Goal: Task Accomplishment & Management: Manage account settings

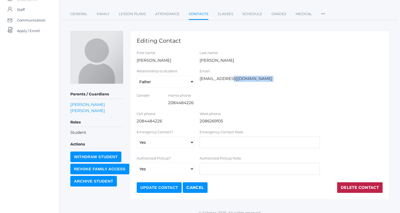
scroll to position [49, 0]
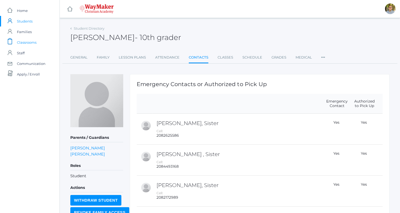
click at [19, 39] on span "Classrooms" at bounding box center [27, 42] width 20 height 11
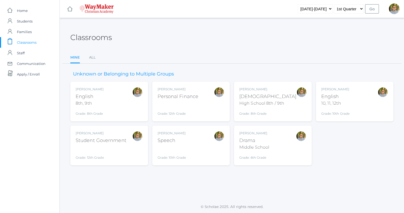
click at [282, 90] on div "[PERSON_NAME]" at bounding box center [267, 89] width 57 height 5
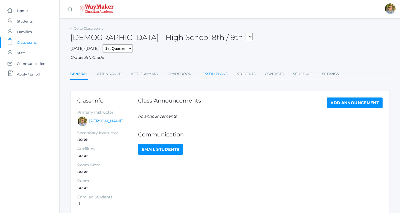
click at [221, 76] on link "Lesson Plans" at bounding box center [213, 73] width 27 height 11
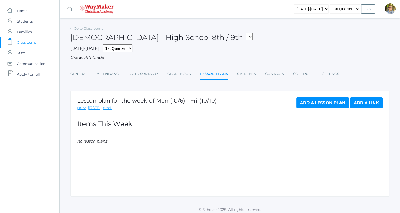
scroll to position [3, 0]
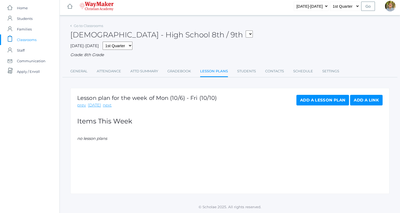
click at [310, 98] on link "Add a Lesson Plan" at bounding box center [322, 100] width 53 height 11
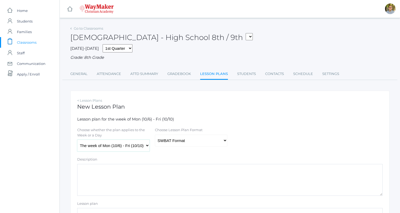
click at [113, 147] on select "The week of Mon (10/6) - Fri (10/10) Monday (10/6) Tuesday (10/7) Wednesday (10…" at bounding box center [113, 145] width 72 height 12
select select "2025-10-07"
click at [77, 140] on select "The week of Mon (10/6) - Fri (10/10) Monday (10/6) Tuesday (10/7) Wednesday (10…" at bounding box center [113, 145] width 72 height 12
click at [179, 142] on select "Traditional Format SWBAT Format" at bounding box center [191, 140] width 72 height 12
select select "legacy"
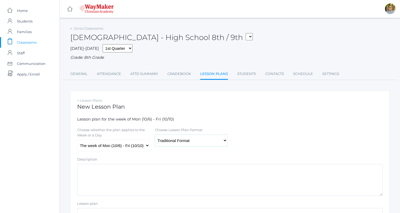
click at [155, 134] on select "Traditional Format SWBAT Format" at bounding box center [191, 140] width 72 height 12
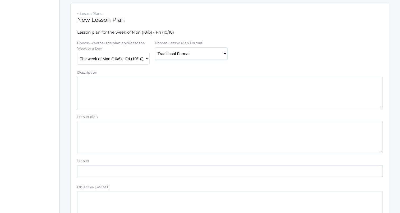
scroll to position [89, 0]
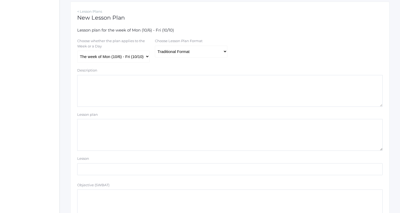
click at [168, 135] on textarea "Lesson plan" at bounding box center [229, 135] width 305 height 32
click at [279, 45] on div "Choose whether the plan applies to the Week or a Day The week of Mon (10/6) - F…" at bounding box center [230, 50] width 311 height 24
click at [264, 81] on textarea "Description" at bounding box center [229, 91] width 305 height 32
type textarea "Satan angel of music? Ezekiel 28 (Emme's passage?) Verses 11-17"
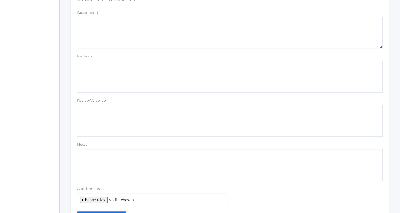
scroll to position [447, 0]
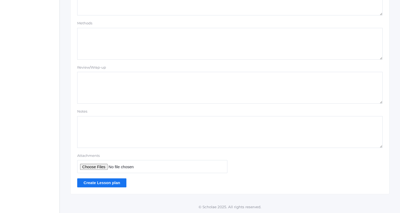
click at [105, 178] on input "Create Lesson plan" at bounding box center [101, 182] width 49 height 9
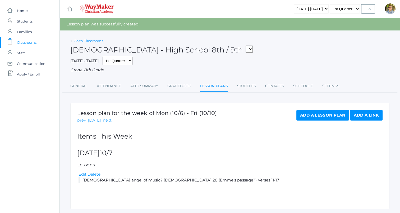
click at [89, 40] on link "Go to Classrooms" at bounding box center [88, 41] width 29 height 4
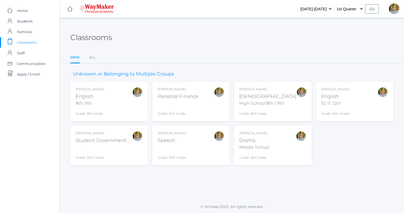
click at [118, 98] on div "Kylen Braileanu English 8th, 9th Grade: 8th Grade 08ENGLISH" at bounding box center [109, 101] width 67 height 29
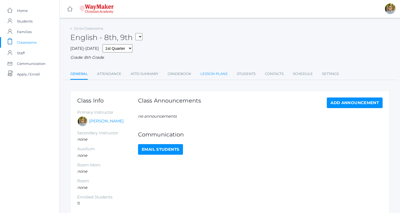
click at [206, 70] on link "Lesson Plans" at bounding box center [213, 73] width 27 height 11
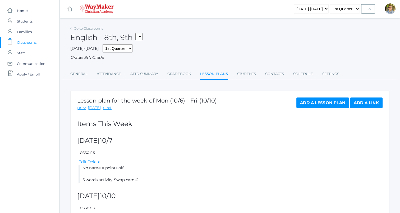
scroll to position [55, 0]
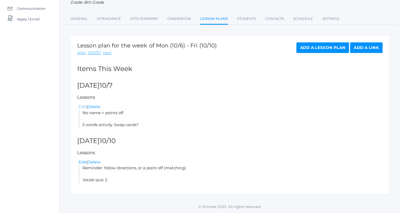
click at [84, 105] on link "Edit" at bounding box center [83, 106] width 8 height 5
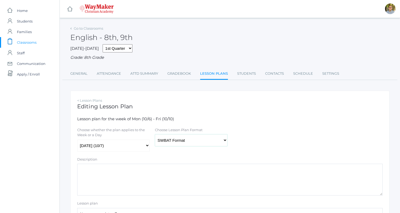
click at [185, 138] on select "Traditional Format SWBAT Format" at bounding box center [191, 140] width 72 height 12
select select "legacy"
click at [155, 134] on select "Traditional Format SWBAT Format" at bounding box center [191, 140] width 72 height 12
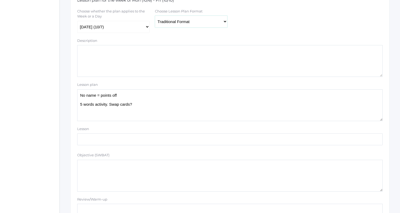
scroll to position [119, 0]
click at [155, 106] on textarea "No name = points off 5 words activity. Swap cards?" at bounding box center [229, 104] width 305 height 32
click at [164, 114] on textarea "No name = points off 5 words activity. Swap cards?" at bounding box center [229, 104] width 305 height 32
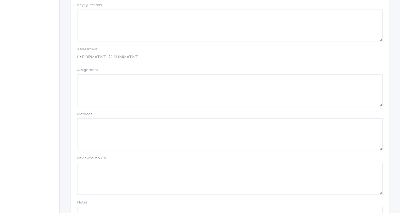
scroll to position [447, 0]
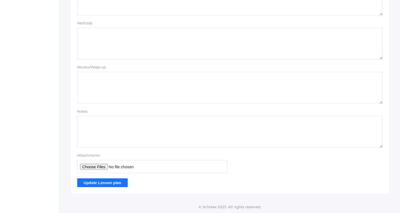
type textarea "Pass stuff back! OA: Why do Methuselah and Matthias, being of very different ag…"
click at [109, 182] on input "Update Lesson plan" at bounding box center [102, 182] width 50 height 9
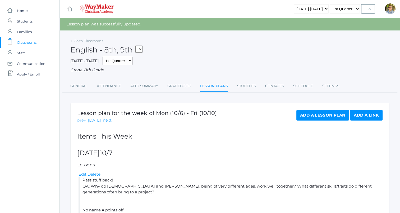
click at [81, 120] on link "prev" at bounding box center [81, 120] width 9 height 6
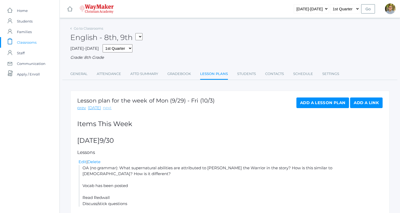
click at [106, 109] on link "next" at bounding box center [107, 108] width 9 height 6
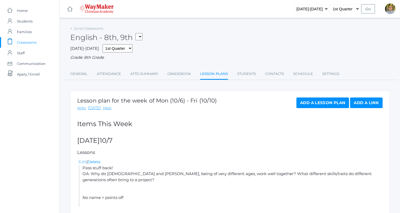
click at [83, 161] on link "Edit" at bounding box center [83, 161] width 8 height 5
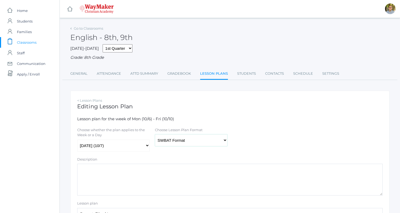
click at [176, 142] on select "Traditional Format SWBAT Format" at bounding box center [191, 140] width 72 height 12
select select "legacy"
click at [155, 134] on select "Traditional Format SWBAT Format" at bounding box center [191, 140] width 72 height 12
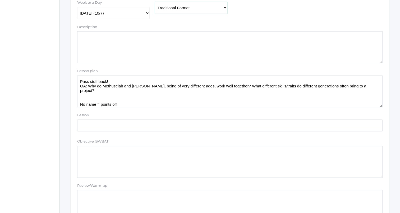
scroll to position [138, 0]
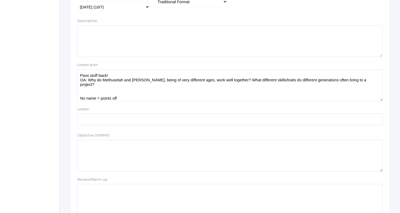
click at [201, 99] on textarea "Pass stuff back! OA: Why do Methuselah and Matthias, being of very different ag…" at bounding box center [229, 85] width 305 height 32
click at [184, 84] on textarea "Pass stuff back! OA: Why do Methuselah and Matthias, being of very different ag…" at bounding box center [229, 85] width 305 height 32
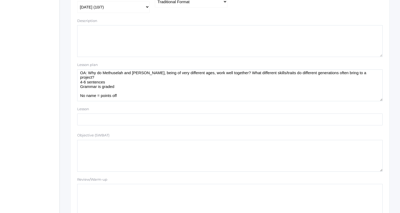
click at [213, 96] on textarea "Pass stuff back! OA: Why do Methuselah and Matthias, being of very different ag…" at bounding box center [229, 85] width 305 height 32
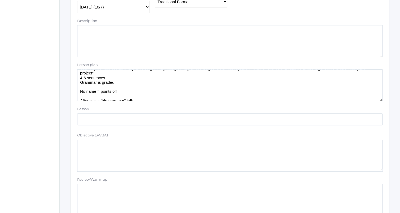
click at [173, 86] on textarea "Pass stuff back! OA: Why do Methuselah and Matthias, being of very different ag…" at bounding box center [229, 85] width 305 height 32
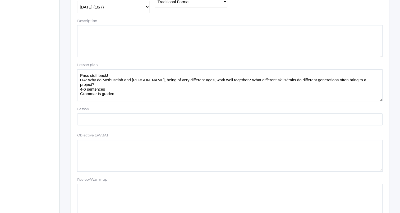
drag, startPoint x: 87, startPoint y: 80, endPoint x: 368, endPoint y: 83, distance: 280.5
click at [368, 83] on textarea "Pass stuff back! OA: Why do Methuselah and Matthias, being of very different ag…" at bounding box center [229, 85] width 305 height 32
click at [215, 89] on textarea "Pass stuff back! OA: Why do Methuselah and Matthias, being of very different ag…" at bounding box center [229, 85] width 305 height 32
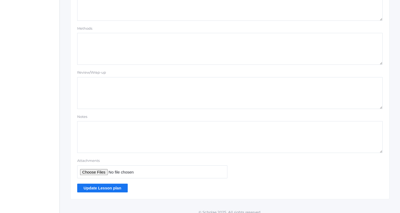
scroll to position [447, 0]
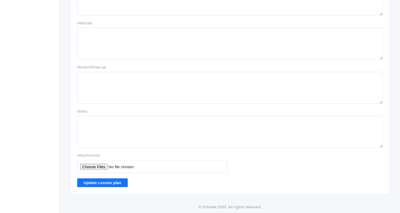
type textarea "Pass stuff back! OA: Why do Methuselah and Matthias, being of very different ag…"
click at [105, 183] on input "Update Lesson plan" at bounding box center [102, 182] width 50 height 9
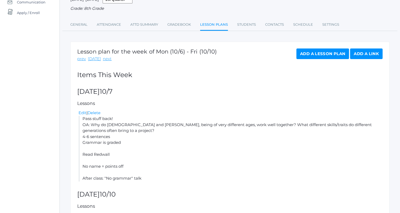
scroll to position [62, 0]
click at [81, 109] on div "Lesson plan for the week of Mon (10/6) - Fri (10/10) prev [DATE] next Add a Les…" at bounding box center [229, 144] width 319 height 206
click at [81, 112] on link "Edit" at bounding box center [83, 111] width 8 height 5
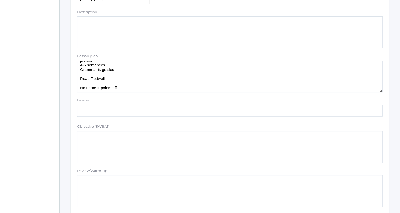
scroll to position [20, 0]
drag, startPoint x: 80, startPoint y: 78, endPoint x: 144, endPoint y: 80, distance: 64.0
click at [144, 80] on textarea "Pass stuff back! OA: Why do Methuselah and [PERSON_NAME], being of very differe…" at bounding box center [229, 77] width 305 height 32
paste textarea "No name = points off"
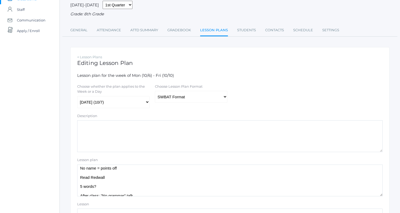
scroll to position [44, 0]
type textarea "Pass stuff back! OA: Why do Methuselah and [PERSON_NAME], being of very differe…"
click at [224, 95] on select "Traditional Format SWBAT Format" at bounding box center [191, 96] width 72 height 12
select select "legacy"
click at [155, 90] on select "Traditional Format SWBAT Format" at bounding box center [191, 96] width 72 height 12
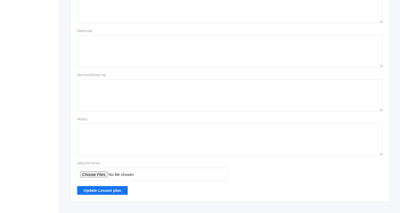
scroll to position [445, 0]
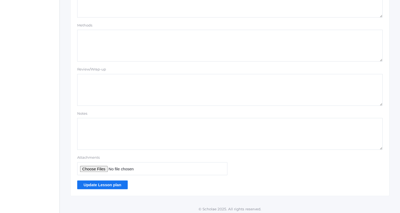
click at [107, 186] on input "Update Lesson plan" at bounding box center [102, 184] width 50 height 9
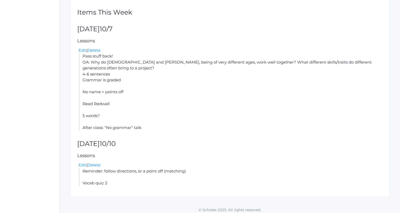
scroll to position [127, 0]
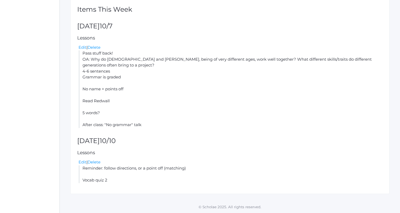
click at [77, 46] on ul "Edit | Delete Pass stuff back! OA: Why do Methuselah and Matthias, being of ver…" at bounding box center [229, 85] width 305 height 83
click at [81, 47] on link "Edit" at bounding box center [83, 47] width 8 height 5
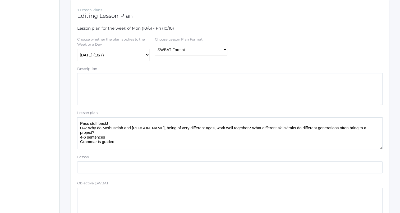
scroll to position [92, 0]
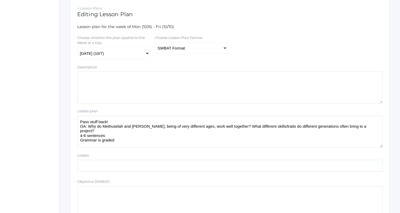
click at [145, 122] on textarea "Pass stuff back! OA: Why do Methuselah and Matthias, being of very different ag…" at bounding box center [229, 132] width 305 height 32
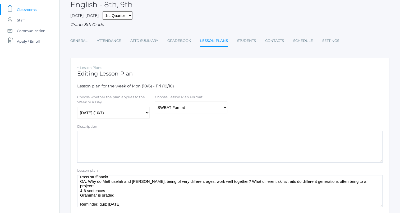
scroll to position [35, 0]
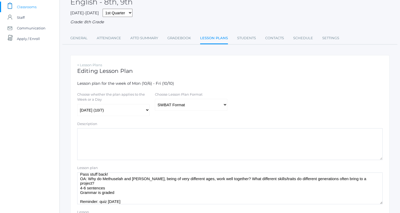
type textarea "Pass stuff back! OA: Why do Methuselah and Matthias, being of very different ag…"
click at [182, 102] on select "Traditional Format SWBAT Format" at bounding box center [191, 105] width 72 height 12
select select "legacy"
click at [155, 99] on select "Traditional Format SWBAT Format" at bounding box center [191, 105] width 72 height 12
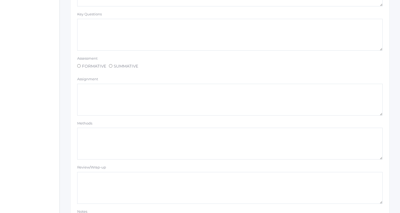
scroll to position [447, 0]
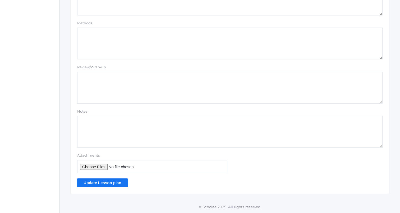
click at [96, 182] on input "Update Lesson plan" at bounding box center [102, 182] width 50 height 9
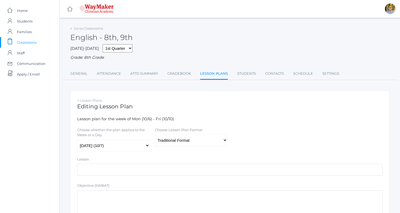
select select "legacy"
click at [211, 70] on link "Lesson Plans" at bounding box center [214, 73] width 28 height 11
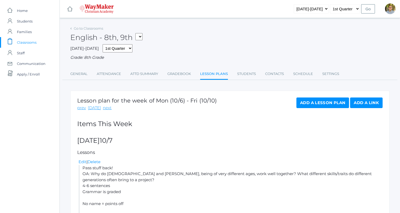
scroll to position [114, 0]
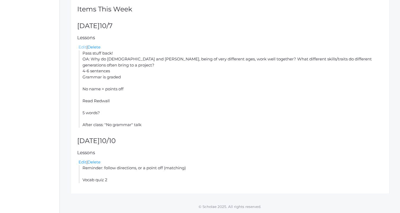
click at [80, 47] on link "Edit" at bounding box center [83, 46] width 8 height 5
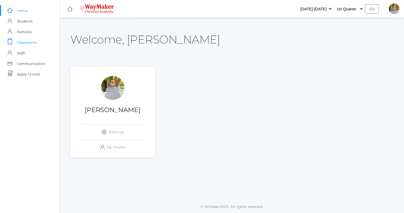
click at [33, 46] on span "Classrooms" at bounding box center [27, 42] width 20 height 11
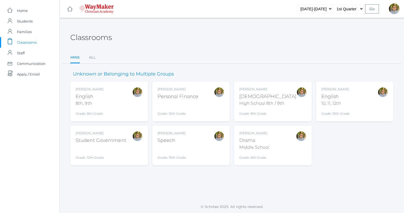
click at [126, 112] on div "[PERSON_NAME] [DEMOGRAPHIC_DATA] 8th, 9th Grade: 8th Grade 08ENGLISH" at bounding box center [109, 101] width 67 height 29
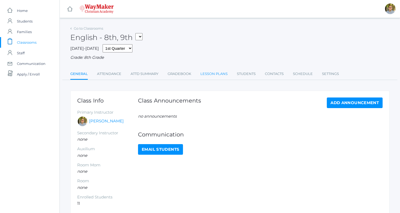
click at [207, 73] on link "Lesson Plans" at bounding box center [213, 73] width 27 height 11
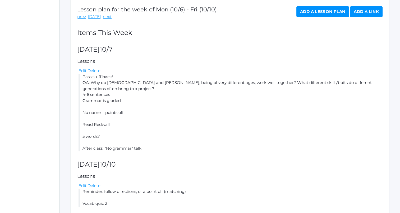
scroll to position [92, 0]
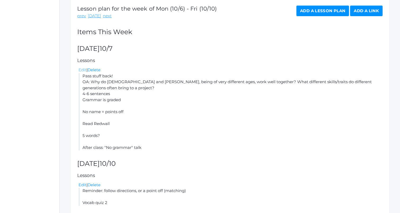
click at [83, 69] on link "Edit" at bounding box center [83, 69] width 8 height 5
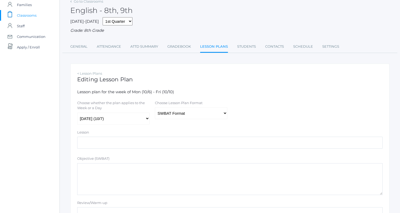
scroll to position [43, 0]
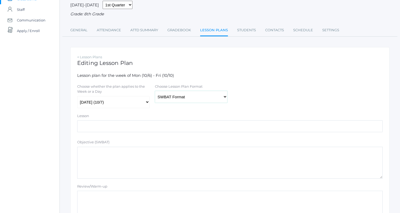
click at [191, 96] on select "Traditional Format SWBAT Format" at bounding box center [191, 97] width 72 height 12
select select "legacy"
click at [155, 91] on select "Traditional Format SWBAT Format" at bounding box center [191, 97] width 72 height 12
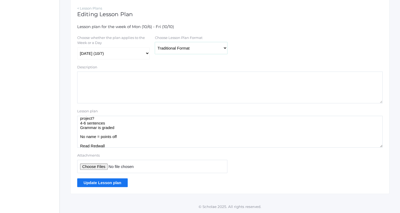
scroll to position [14, 0]
click at [130, 127] on textarea "Pass stuff back! OA: Why do Methuselah and Matthias, being of very different ag…" at bounding box center [229, 132] width 305 height 32
drag, startPoint x: 80, startPoint y: 131, endPoint x: 140, endPoint y: 130, distance: 59.2
click at [140, 130] on textarea "Pass stuff back! OA: Why do Methuselah and Matthias, being of very different ag…" at bounding box center [229, 132] width 305 height 32
type textarea "Pass stuff back! OA: Why do Methuselah and Matthias, being of very different ag…"
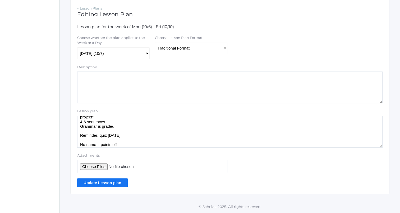
click at [92, 183] on input "Update Lesson plan" at bounding box center [102, 182] width 50 height 9
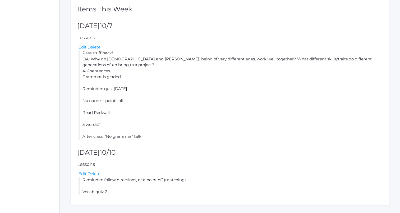
scroll to position [131, 0]
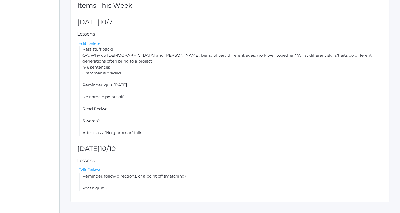
click at [204, 121] on li "Pass stuff back! OA: Why do Methuselah and Matthias, being of very different ag…" at bounding box center [231, 90] width 304 height 89
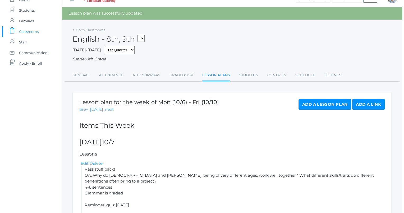
scroll to position [0, 0]
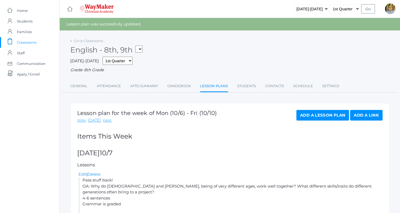
click at [309, 114] on link "Add a Lesson Plan" at bounding box center [322, 115] width 53 height 11
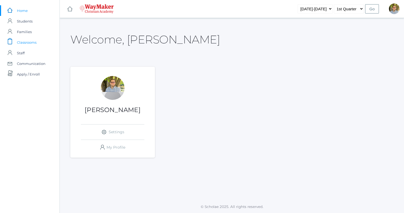
click at [33, 41] on span "Classrooms" at bounding box center [27, 42] width 20 height 11
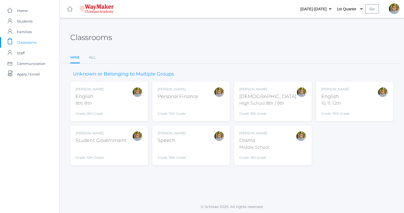
click at [118, 101] on div "[PERSON_NAME] [DEMOGRAPHIC_DATA] 8th, 9th Grade: 8th Grade 08ENGLISH" at bounding box center [109, 101] width 67 height 29
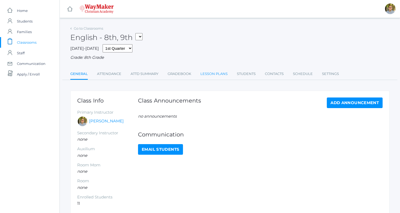
click at [214, 77] on link "Lesson Plans" at bounding box center [213, 73] width 27 height 11
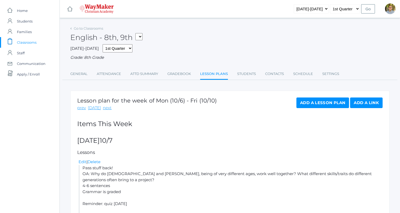
click at [308, 105] on link "Add a Lesson Plan" at bounding box center [322, 102] width 53 height 11
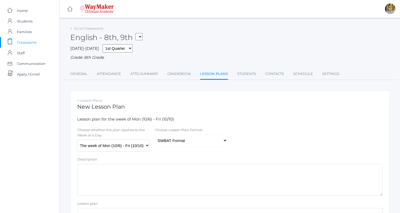
click at [132, 142] on select "The week of Mon (10/6) - Fri (10/10) Monday (10/6) Tuesday (10/7) Wednesday (10…" at bounding box center [113, 145] width 72 height 12
click at [77, 140] on select "The week of Mon (10/6) - Fri (10/10) Monday (10/6) Tuesday (10/7) Wednesday (10…" at bounding box center [113, 145] width 72 height 12
click at [125, 142] on select "The week of Mon (10/6) - Fri (10/10) Monday (10/6) Tuesday (10/7) Wednesday (10…" at bounding box center [113, 145] width 72 height 12
select select "2025-10-08"
click at [77, 140] on select "The week of Mon (10/6) - Fri (10/10) Monday (10/6) Tuesday (10/7) Wednesday (10…" at bounding box center [113, 145] width 72 height 12
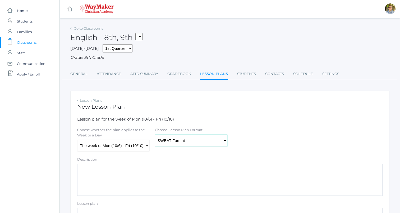
click at [177, 140] on select "Traditional Format SWBAT Format" at bounding box center [191, 140] width 72 height 12
select select "legacy"
click at [155, 134] on select "Traditional Format SWBAT Format" at bounding box center [191, 140] width 72 height 12
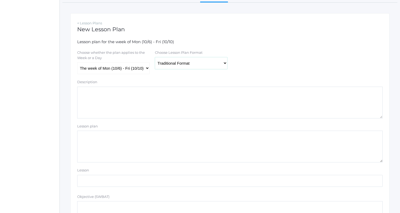
scroll to position [89, 0]
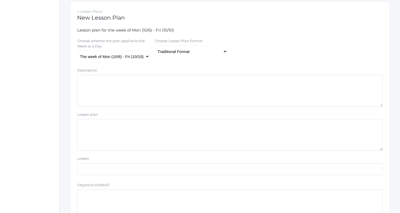
click at [201, 126] on textarea "Lesson plan" at bounding box center [229, 135] width 305 height 32
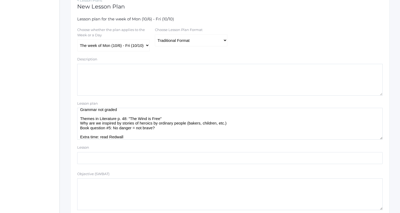
scroll to position [100, 0]
click at [256, 125] on textarea "OA: What stood out to you yesterday? Why? 4-6 sentences Grammar not graded Them…" at bounding box center [229, 124] width 305 height 32
click at [185, 131] on textarea "OA: What stood out to you yesterday? Why? 4-6 sentences Grammar not graded Them…" at bounding box center [229, 124] width 305 height 32
click at [185, 130] on textarea "OA: What stood out to you yesterday? Why? 4-6 sentences Grammar not graded Them…" at bounding box center [229, 124] width 305 height 32
click at [182, 126] on textarea "OA: What stood out to you yesterday? Why? 4-6 sentences Grammar not graded Them…" at bounding box center [229, 124] width 305 height 32
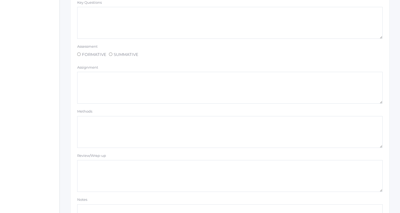
scroll to position [447, 0]
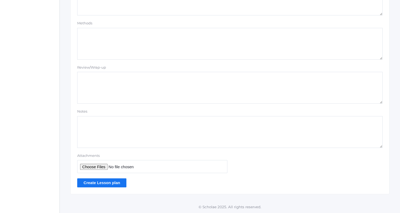
type textarea "OA: What stood out to you yesterday? Why? 4-6 sentences Grammar not graded Them…"
click at [118, 180] on input "Create Lesson plan" at bounding box center [101, 182] width 49 height 9
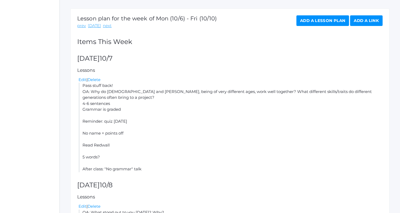
scroll to position [92, 0]
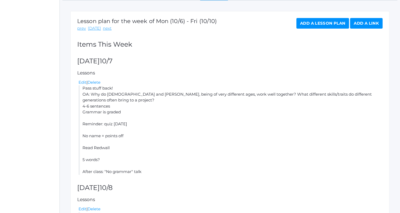
click at [316, 28] on link "Add a Lesson Plan" at bounding box center [322, 23] width 53 height 11
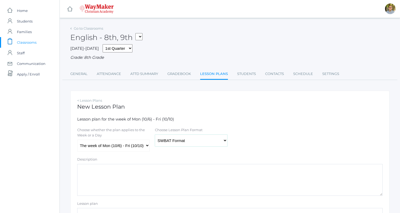
click at [212, 141] on select "Traditional Format SWBAT Format" at bounding box center [191, 140] width 72 height 12
select select "legacy"
click at [155, 134] on select "Traditional Format SWBAT Format" at bounding box center [191, 140] width 72 height 12
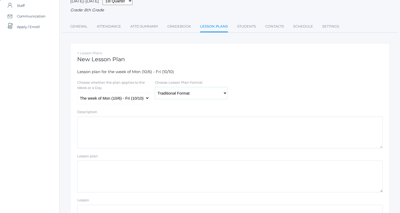
scroll to position [51, 0]
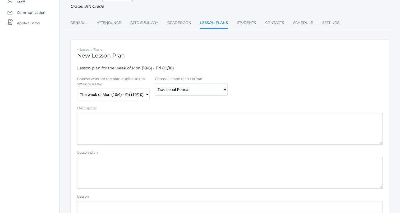
click at [215, 89] on select "Traditional Format SWBAT Format" at bounding box center [191, 89] width 72 height 12
click at [268, 96] on div "Choose whether the plan applies to the Week or a Day The week of Mon (10/6) - F…" at bounding box center [230, 88] width 311 height 24
click at [197, 162] on textarea "Lesson plan" at bounding box center [229, 172] width 305 height 32
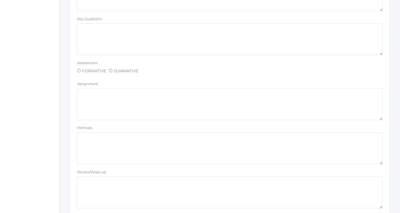
scroll to position [447, 0]
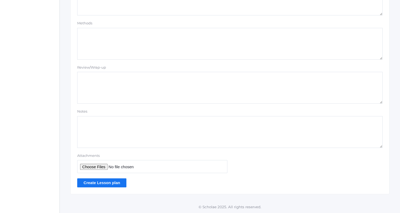
type textarea "OA: What stood out yesterday? 4-6 sentences Grammar is graded Read Redwall"
click at [116, 180] on input "Create Lesson plan" at bounding box center [101, 182] width 49 height 9
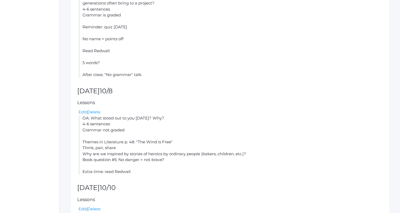
scroll to position [286, 0]
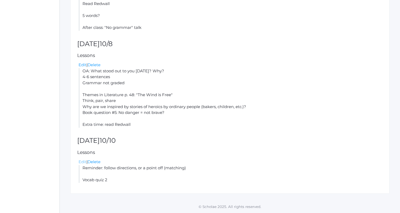
click at [80, 163] on link "Edit" at bounding box center [83, 161] width 8 height 5
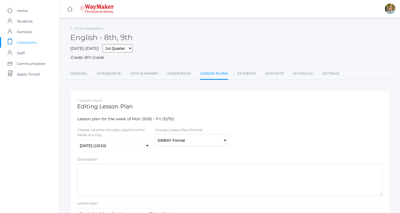
click at [174, 140] on select "Traditional Format SWBAT Format" at bounding box center [191, 140] width 72 height 12
select select "legacy"
click at [155, 134] on select "Traditional Format SWBAT Format" at bounding box center [191, 140] width 72 height 12
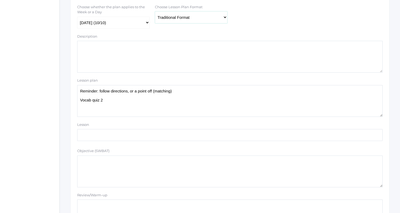
scroll to position [123, 0]
click at [198, 89] on textarea "Reminder: follow directions, or a point off (matching) Vocab quiz 2" at bounding box center [229, 100] width 305 height 32
click at [218, 101] on textarea "Reminder: follow directions, or a point off (matching) Vocab quiz 2" at bounding box center [229, 100] width 305 height 32
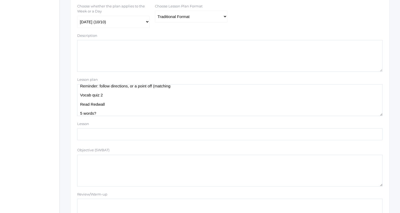
scroll to position [3, 0]
click at [252, 87] on textarea "Reminder: follow directions, or a point off (matching) Vocab quiz 2" at bounding box center [229, 100] width 305 height 32
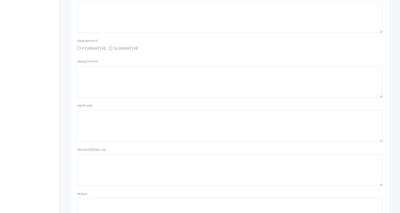
scroll to position [447, 0]
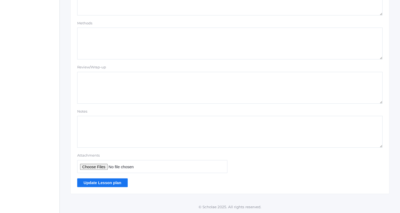
type textarea "Reminder: follow directions, or a point off (matching) Vocab quiz 2 Read Redwal…"
click at [112, 183] on input "Update Lesson plan" at bounding box center [102, 182] width 50 height 9
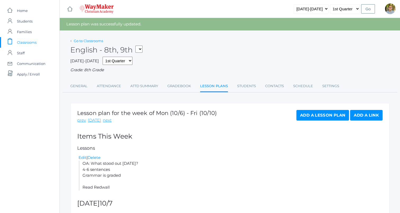
click at [91, 40] on link "Go to Classrooms" at bounding box center [88, 41] width 29 height 4
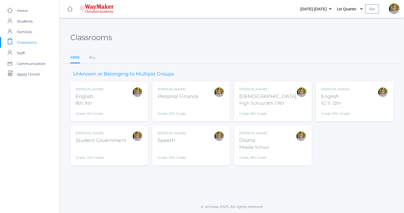
click at [351, 96] on div "[PERSON_NAME] English 10, 11, 12th Grade: 10th Grade HSENGLISH" at bounding box center [354, 101] width 67 height 29
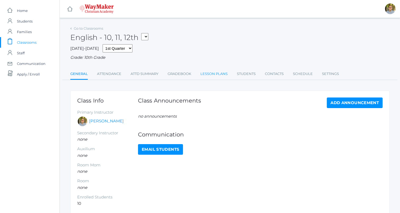
click at [215, 77] on link "Lesson Plans" at bounding box center [213, 73] width 27 height 11
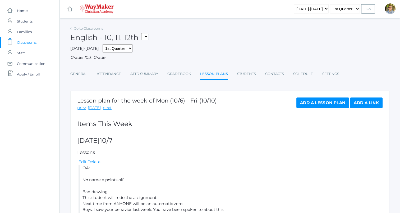
scroll to position [114, 0]
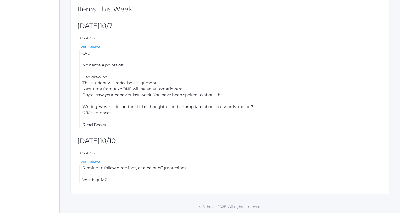
click at [81, 161] on link "Edit" at bounding box center [83, 161] width 8 height 5
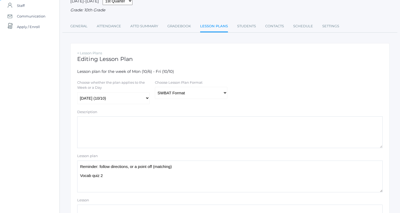
scroll to position [49, 0]
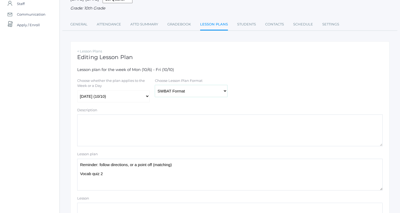
click at [184, 90] on select "Traditional Format SWBAT Format" at bounding box center [191, 91] width 72 height 12
select select "legacy"
click at [155, 85] on select "Traditional Format SWBAT Format" at bounding box center [191, 91] width 72 height 12
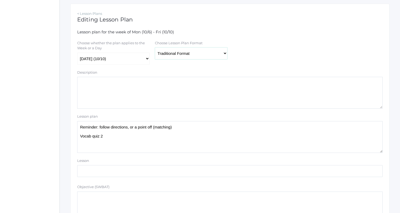
scroll to position [87, 0]
click at [190, 144] on textarea "Reminder: follow directions, or a point off (matching) Vocab quiz 2" at bounding box center [229, 137] width 305 height 32
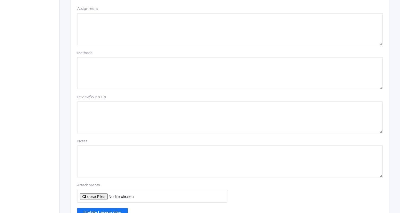
scroll to position [447, 0]
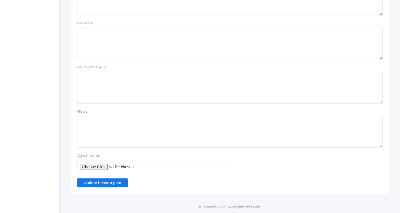
type textarea "Reminder: follow directions, or a point off (matching) Vocab quiz 2 Grammar ass…"
click at [114, 180] on input "Update Lesson plan" at bounding box center [102, 182] width 50 height 9
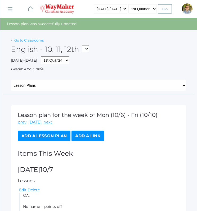
click at [25, 39] on link "Go to Classrooms" at bounding box center [28, 40] width 29 height 4
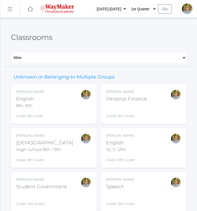
click at [48, 102] on div "[PERSON_NAME] [DEMOGRAPHIC_DATA] 8th, 9th Grade: 8th Grade 08ENGLISH" at bounding box center [53, 103] width 75 height 29
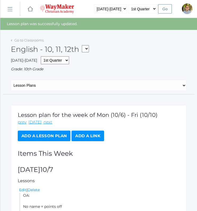
click at [104, 70] on div "Grade: 10th Grade" at bounding box center [98, 69] width 175 height 6
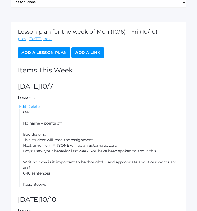
scroll to position [93, 0]
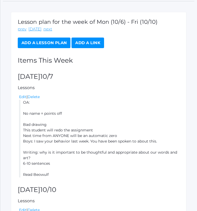
click at [105, 127] on li "OA: No name = points off Bad drawing This student will redo the assignment Next…" at bounding box center [99, 139] width 160 height 78
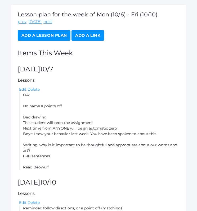
scroll to position [100, 0]
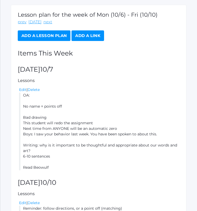
click at [124, 132] on li "OA: No name = points off Bad drawing This student will redo the assignment Next…" at bounding box center [99, 132] width 160 height 78
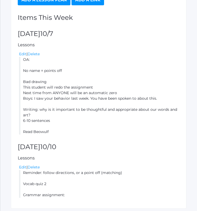
scroll to position [136, 0]
click at [22, 54] on link "Edit" at bounding box center [22, 53] width 7 height 5
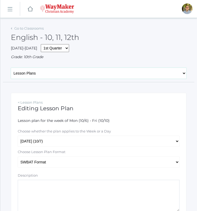
click at [84, 75] on select "General Attendance Attd Summary Gradebook Lesson Plans Students Contacts Schedu…" at bounding box center [98, 73] width 175 height 11
click at [11, 68] on select "General Attendance Attd Summary Gradebook Lesson Plans Students Contacts Schedu…" at bounding box center [98, 73] width 175 height 11
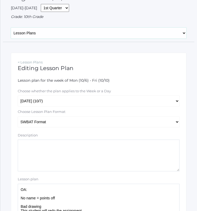
scroll to position [48, 0]
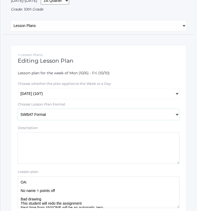
click at [57, 112] on select "Traditional Format SWBAT Format" at bounding box center [99, 114] width 162 height 11
select select "legacy"
click at [18, 109] on select "Traditional Format SWBAT Format" at bounding box center [99, 114] width 162 height 11
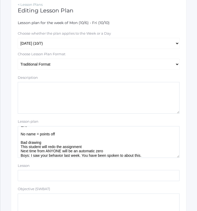
scroll to position [0, 0]
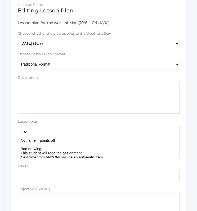
click at [138, 140] on textarea "OA: No name = points off Bad drawing This student will redo the assignment Next…" at bounding box center [99, 142] width 162 height 32
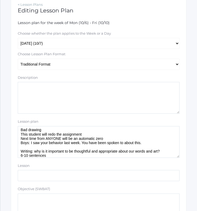
scroll to position [39, 0]
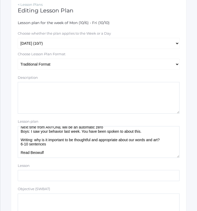
drag, startPoint x: 20, startPoint y: 138, endPoint x: 47, endPoint y: 145, distance: 27.0
click at [47, 145] on textarea "OA: No name = points off Bad drawing This student will redo the assignment Next…" at bounding box center [99, 142] width 162 height 32
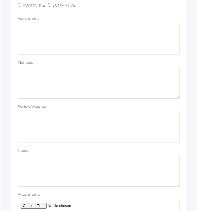
scroll to position [468, 0]
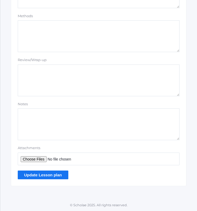
type textarea "OA: No name = points off Reminder: quiz Friday Bad drawing This student will re…"
click at [52, 174] on input "Update Lesson plan" at bounding box center [43, 175] width 50 height 9
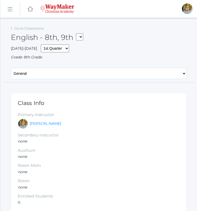
click at [52, 71] on select "General Attendance Attd Summary Gradebook Lesson Plans Students Contacts Schedu…" at bounding box center [98, 73] width 175 height 11
select select "/classrooms/2528/lesson_plans?term=1"
click at [11, 68] on select "General Attendance Attd Summary Gradebook Lesson Plans Students Contacts Schedu…" at bounding box center [98, 73] width 175 height 11
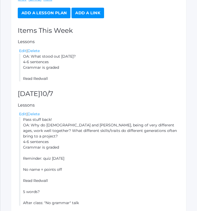
scroll to position [110, 0]
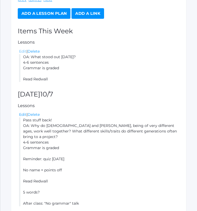
click at [23, 51] on link "Edit" at bounding box center [22, 51] width 7 height 5
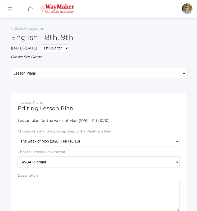
click at [60, 162] on select "Traditional Format SWBAT Format" at bounding box center [99, 161] width 162 height 11
select select "legacy"
click at [18, 157] on select "Traditional Format SWBAT Format" at bounding box center [99, 161] width 162 height 11
click at [53, 146] on select "The week of Mon (10/6) - Fri (10/10) Monday (10/6) Tuesday (10/7) Wednesday (10…" at bounding box center [99, 141] width 162 height 11
select select "2025-10-09"
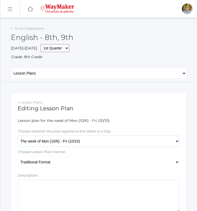
click at [18, 136] on select "The week of Mon (10/6) - Fri (10/10) Monday (10/6) Tuesday (10/7) Wednesday (10…" at bounding box center [99, 141] width 162 height 11
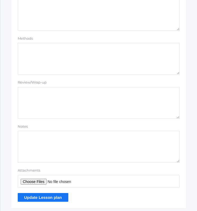
scroll to position [468, 0]
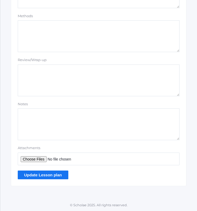
click at [58, 179] on input "Update Lesson plan" at bounding box center [43, 175] width 50 height 9
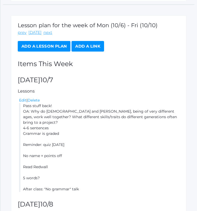
scroll to position [89, 0]
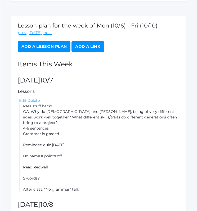
click at [22, 99] on link "Edit" at bounding box center [22, 100] width 7 height 5
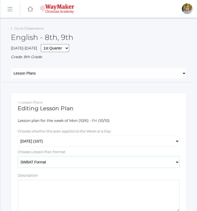
click at [85, 163] on select "Traditional Format SWBAT Format" at bounding box center [99, 161] width 162 height 11
select select "legacy"
click at [18, 157] on select "Traditional Format SWBAT Format" at bounding box center [99, 161] width 162 height 11
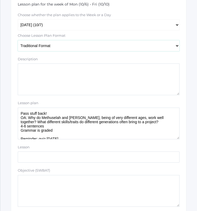
scroll to position [39, 0]
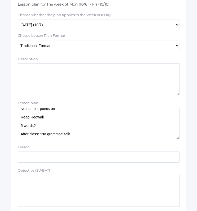
click at [82, 135] on textarea "Pass stuff back! OA: Why do Methuselah and [PERSON_NAME], being of very differe…" at bounding box center [99, 124] width 162 height 32
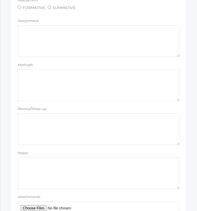
scroll to position [468, 0]
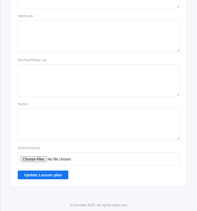
type textarea "Pass stuff back! OA: Why do Methuselah and [PERSON_NAME], being of very differe…"
click at [38, 175] on input "Update Lesson plan" at bounding box center [43, 175] width 50 height 9
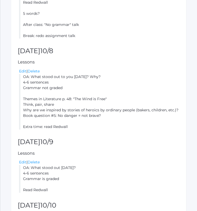
scroll to position [254, 0]
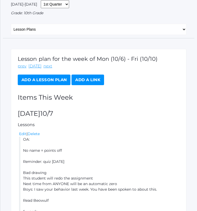
scroll to position [56, 0]
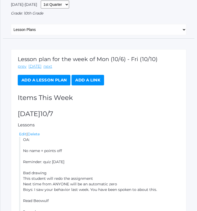
click at [50, 80] on link "Add a Lesson Plan" at bounding box center [44, 80] width 53 height 11
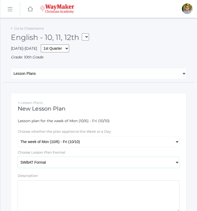
click at [57, 163] on select "Traditional Format SWBAT Format" at bounding box center [99, 162] width 162 height 11
select select "legacy"
click at [18, 157] on select "Traditional Format SWBAT Format" at bounding box center [99, 162] width 162 height 11
click at [58, 138] on select "The week of Mon (10/6) - Fri (10/10) [DATE] (10/6) [DATE] (10/7) [DATE] (10/8) …" at bounding box center [99, 141] width 162 height 11
select select "[DATE]"
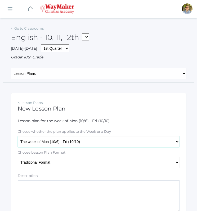
click at [18, 136] on select "The week of Mon (10/6) - Fri (10/10) [DATE] (10/6) [DATE] (10/7) [DATE] (10/8) …" at bounding box center [99, 141] width 162 height 11
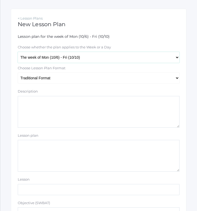
scroll to position [85, 0]
click at [69, 155] on textarea "Lesson plan" at bounding box center [99, 156] width 162 height 32
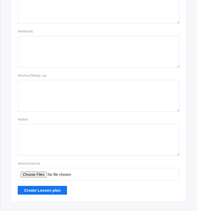
scroll to position [468, 0]
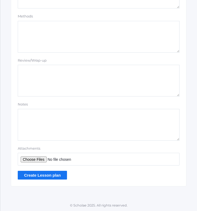
type textarea "OA: What stood out [DATE]? 4-6 sentences Grammar is not graded Read Beowulf"
click at [31, 176] on input "Create Lesson plan" at bounding box center [42, 175] width 49 height 9
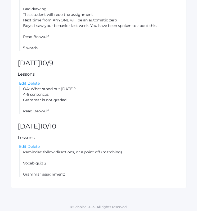
scroll to position [222, 0]
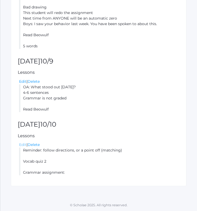
click at [19, 145] on link "Edit" at bounding box center [22, 144] width 7 height 5
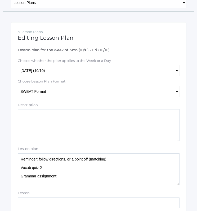
scroll to position [67, 0]
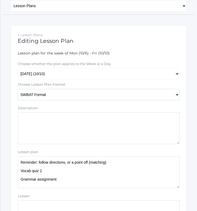
click at [66, 100] on select "Traditional Format SWBAT Format" at bounding box center [99, 94] width 162 height 11
select select "legacy"
click at [18, 89] on select "Traditional Format SWBAT Format" at bounding box center [99, 94] width 162 height 11
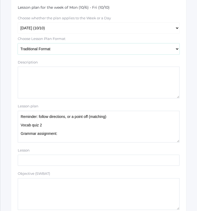
scroll to position [114, 0]
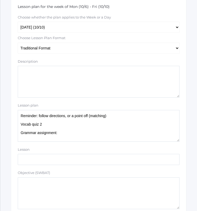
click at [77, 136] on textarea "Reminder: follow directions, or a point off (matching) Vocab quiz 2 Grammar ass…" at bounding box center [99, 126] width 162 height 32
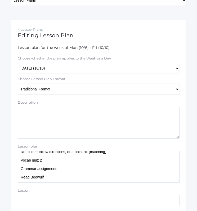
scroll to position [0, 0]
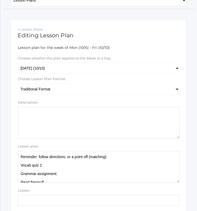
click at [116, 173] on textarea "Reminder: follow directions, or a point off (matching) Vocab quiz 2 Grammar ass…" at bounding box center [99, 167] width 162 height 32
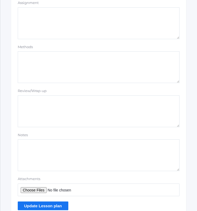
scroll to position [468, 0]
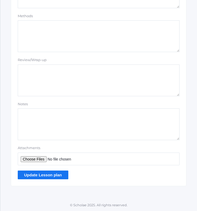
type textarea "Reminder: follow directions, or a point off (matching) Vocab quiz 2 Grammar ass…"
click at [44, 174] on input "Update Lesson plan" at bounding box center [43, 175] width 50 height 9
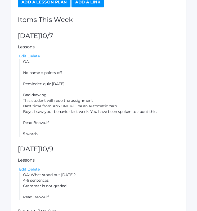
scroll to position [132, 0]
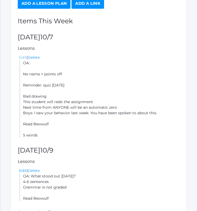
click at [21, 56] on link "Edit" at bounding box center [22, 57] width 7 height 5
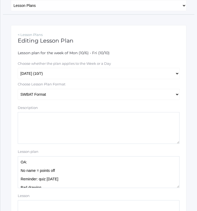
scroll to position [69, 0]
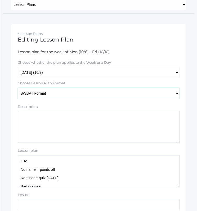
click at [80, 90] on select "Traditional Format SWBAT Format" at bounding box center [99, 93] width 162 height 11
select select "legacy"
click at [18, 88] on select "Traditional Format SWBAT Format" at bounding box center [99, 93] width 162 height 11
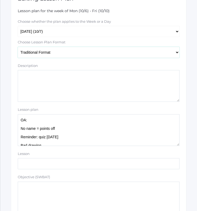
scroll to position [110, 0]
click at [95, 120] on textarea "OA: No name = points off Reminder: quiz [DATE] Bad drawing This student will re…" at bounding box center [99, 130] width 162 height 32
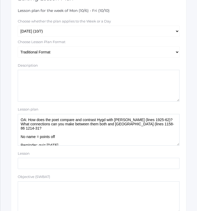
click at [168, 123] on textarea "OA: No name = points off Reminder: quiz [DATE] Bad drawing This student will re…" at bounding box center [99, 130] width 162 height 32
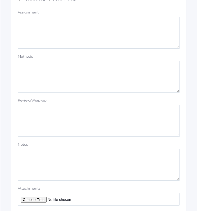
scroll to position [468, 0]
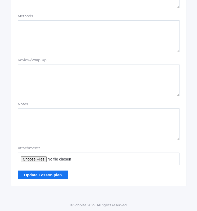
type textarea "OA: How does the poet compare and contrast Hygd with [PERSON_NAME] (lines 1925-…"
click at [63, 176] on input "Update Lesson plan" at bounding box center [43, 175] width 50 height 9
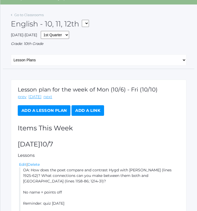
scroll to position [19, 0]
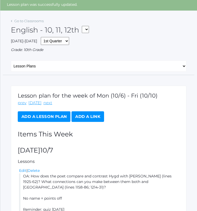
click at [59, 119] on link "Add a Lesson Plan" at bounding box center [44, 116] width 53 height 11
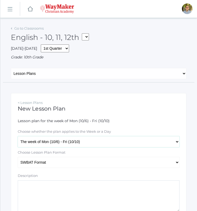
click at [42, 140] on select "The week of Mon (10/6) - Fri (10/10) [DATE] (10/6) [DATE] (10/7) [DATE] (10/8) …" at bounding box center [99, 141] width 162 height 11
click at [18, 136] on select "The week of Mon (10/6) - Fri (10/10) [DATE] (10/6) [DATE] (10/7) [DATE] (10/8) …" at bounding box center [99, 141] width 162 height 11
click at [39, 140] on select "The week of Mon (10/6) - Fri (10/10) [DATE] (10/6) [DATE] (10/7) [DATE] (10/8) …" at bounding box center [99, 141] width 162 height 11
select select "[DATE]"
click at [18, 136] on select "The week of Mon (10/6) - Fri (10/10) [DATE] (10/6) [DATE] (10/7) [DATE] (10/8) …" at bounding box center [99, 141] width 162 height 11
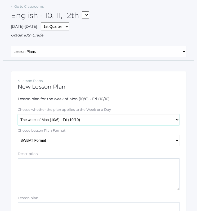
scroll to position [22, 0]
click at [36, 143] on select "Traditional Format SWBAT Format" at bounding box center [99, 140] width 162 height 11
select select "legacy"
click at [18, 135] on select "Traditional Format SWBAT Format" at bounding box center [99, 140] width 162 height 11
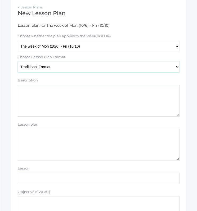
scroll to position [100, 0]
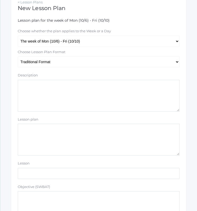
click at [47, 146] on textarea "Lesson plan" at bounding box center [99, 140] width 162 height 32
type textarea "S"
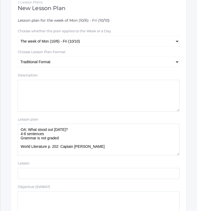
click at [46, 139] on textarea "OA: What stood out [DATE]? 4-6 sentences Grammar is not graded World Literature…" at bounding box center [99, 140] width 162 height 32
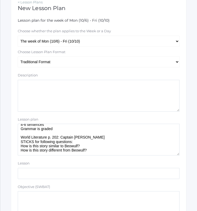
scroll to position [13, 0]
click at [108, 141] on textarea "OA: What stood out [DATE]? 4-6 sentences Grammar is graded World Literature p. …" at bounding box center [99, 140] width 162 height 32
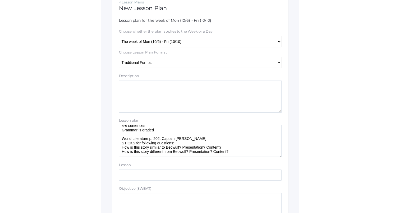
scroll to position [17, 0]
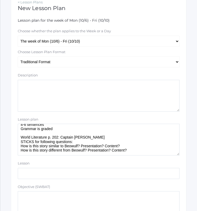
type textarea "OA: What stood out [DATE]? 4-6 sentences Grammar is graded World Literature p. …"
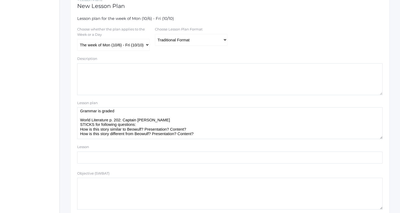
scroll to position [0, 0]
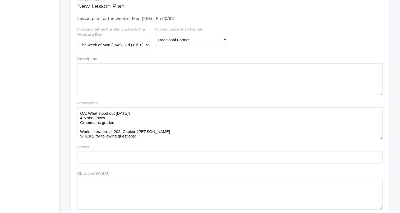
click at [196, 116] on textarea "OA: What stood out [DATE]? 4-6 sentences Grammar is graded World Literature p. …" at bounding box center [229, 123] width 305 height 32
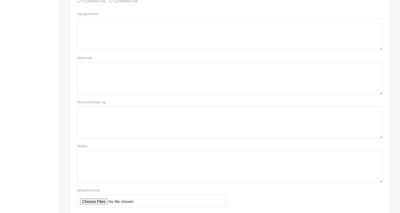
scroll to position [426, 0]
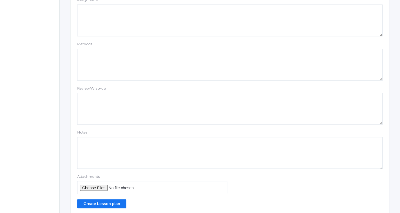
click at [117, 201] on input "Create Lesson plan" at bounding box center [101, 203] width 49 height 9
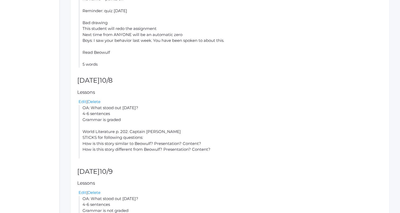
scroll to position [200, 0]
click at [83, 99] on link "Edit" at bounding box center [83, 100] width 8 height 5
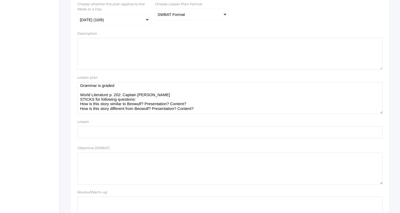
scroll to position [19, 0]
click at [201, 103] on textarea "OA: What stood out yesterday? 4-6 sentences Grammar is graded World Literature …" at bounding box center [229, 98] width 305 height 32
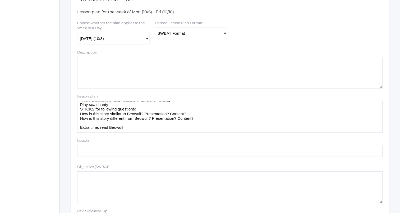
scroll to position [107, 0]
type textarea "OA: What stood out yesterday? 4-6 sentences Grammar is graded World Literature …"
click at [226, 35] on select "Traditional Format SWBAT Format" at bounding box center [191, 33] width 72 height 12
select select "legacy"
click at [155, 27] on select "Traditional Format SWBAT Format" at bounding box center [191, 33] width 72 height 12
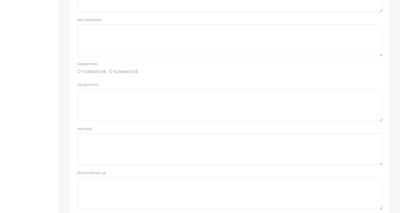
scroll to position [447, 0]
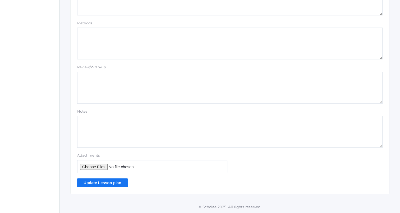
click at [118, 181] on input "Update Lesson plan" at bounding box center [102, 182] width 50 height 9
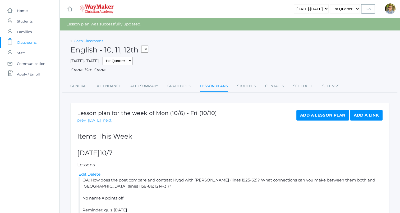
click at [96, 41] on link "Go to Classrooms" at bounding box center [88, 41] width 29 height 4
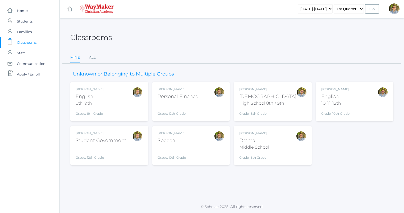
click at [284, 96] on div "[PERSON_NAME] Bible High School 8th / 9th Grade: 8th Grade HSBIBLE" at bounding box center [272, 101] width 67 height 29
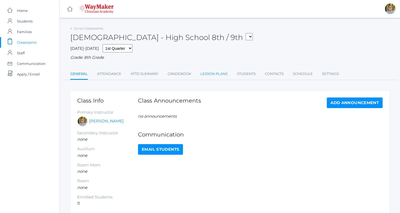
click at [217, 75] on link "Lesson Plans" at bounding box center [213, 73] width 27 height 11
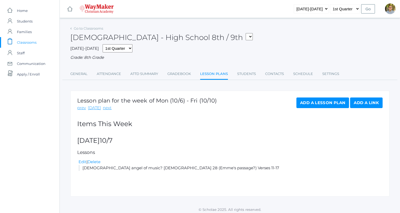
drag, startPoint x: 209, startPoint y: 130, endPoint x: 146, endPoint y: 130, distance: 62.9
click at [146, 130] on div "Lesson plan for the week of Mon (10/6) - Fri (10/10) prev today next Add a Less…" at bounding box center [229, 143] width 319 height 106
click at [85, 162] on link "Edit" at bounding box center [83, 161] width 8 height 5
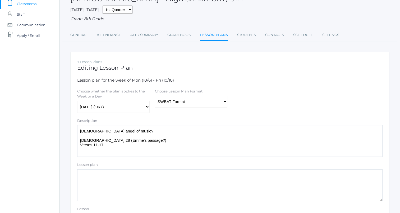
scroll to position [39, 0]
click at [143, 137] on textarea "Satan angel of music? Ezekiel 28 (Emme's passage?) Verses 11-17" at bounding box center [229, 141] width 305 height 32
click at [154, 132] on textarea "Satan angel of music? Ezekiel 28 (Emme's passage?) Verses 11-17" at bounding box center [229, 141] width 305 height 32
type textarea "Satan angel of music? Ezekiel 28 (Emme's passage?) Verses 11-17"
click at [293, 83] on div "Lesson plan for the week of Mon (10/6) - Fri (10/10)" at bounding box center [230, 80] width 311 height 6
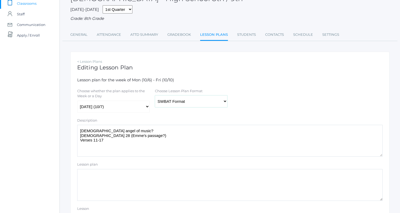
click at [209, 107] on select "Traditional Format SWBAT Format" at bounding box center [191, 101] width 72 height 12
select select "legacy"
click at [155, 95] on select "Traditional Format SWBAT Format" at bounding box center [191, 101] width 72 height 12
click at [142, 148] on textarea "Satan angel of music? Ezekiel 28 (Emme's passage?) Verses 11-17" at bounding box center [229, 141] width 305 height 32
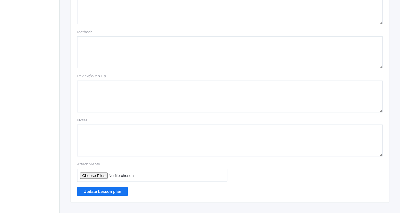
scroll to position [443, 0]
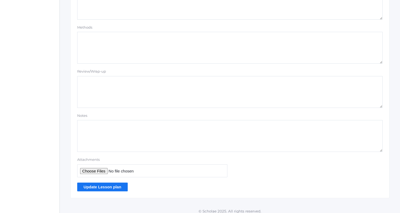
type textarea "Satan angel of music? Ezekiel 28 (Emme's passage?) Verses 11-17 Before/after cl…"
click at [109, 184] on input "Update Lesson plan" at bounding box center [102, 186] width 50 height 9
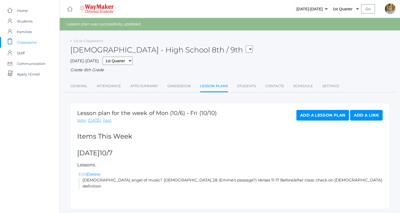
click at [83, 176] on link "Edit" at bounding box center [83, 173] width 8 height 5
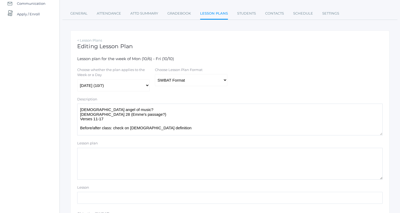
scroll to position [61, 0]
click at [181, 132] on textarea "[DEMOGRAPHIC_DATA] angel of music? [DEMOGRAPHIC_DATA] 28 (Emme's passage?) Vers…" at bounding box center [229, 119] width 305 height 32
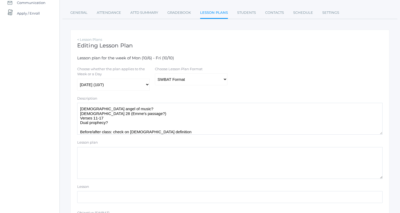
type textarea "[DEMOGRAPHIC_DATA] angel of music? [DEMOGRAPHIC_DATA] 28 (Emme's passage?) Vers…"
click at [188, 77] on select "Traditional Format SWBAT Format" at bounding box center [191, 79] width 72 height 12
select select "legacy"
click at [155, 73] on select "Traditional Format SWBAT Format" at bounding box center [191, 79] width 72 height 12
click at [144, 119] on textarea "[DEMOGRAPHIC_DATA] angel of music? [DEMOGRAPHIC_DATA] 28 (Emme's passage?) Vers…" at bounding box center [229, 119] width 305 height 32
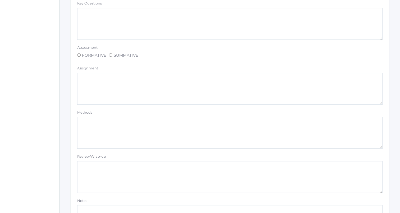
scroll to position [447, 0]
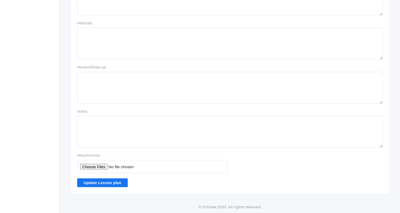
type textarea "[DEMOGRAPHIC_DATA] angel of music? [DEMOGRAPHIC_DATA] 28 (Emme's passage?) Vers…"
click at [114, 179] on input "Update Lesson plan" at bounding box center [102, 182] width 50 height 9
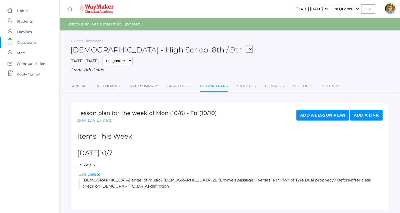
click at [83, 175] on link "Edit" at bounding box center [83, 173] width 8 height 5
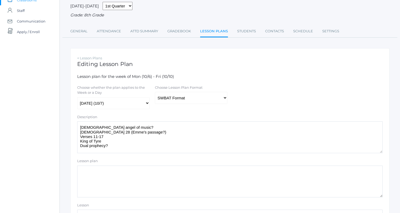
scroll to position [43, 0]
click at [171, 136] on textarea "Satan angel of music? Ezekiel 28 (Emme's passage?) Verses 11-17 King of Tyre Du…" at bounding box center [229, 136] width 305 height 32
click at [170, 151] on textarea "Satan angel of music? Ezekiel 28 (Emme's passage?) Verses 11-17 King of Tyre Du…" at bounding box center [229, 136] width 305 height 32
paste textarea "“Why did Satan really choose to try to take the throne? He was one of the highe…"
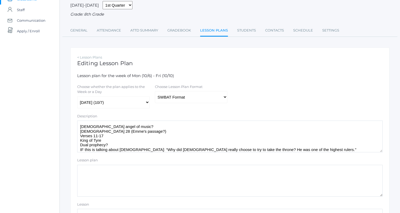
type textarea "Satan angel of music? Ezekiel 28 (Emme's passage?) Verses 11-17 King of Tyre Du…"
click at [215, 102] on select "Traditional Format SWBAT Format" at bounding box center [191, 97] width 72 height 12
select select "legacy"
click at [155, 91] on select "Traditional Format SWBAT Format" at bounding box center [191, 97] width 72 height 12
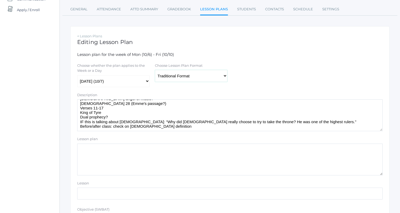
scroll to position [0, 0]
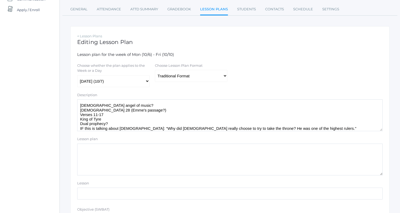
click at [128, 105] on textarea "Satan angel of music? Ezekiel 28 (Emme's passage?) Verses 11-17 King of Tyre Du…" at bounding box center [229, 115] width 305 height 32
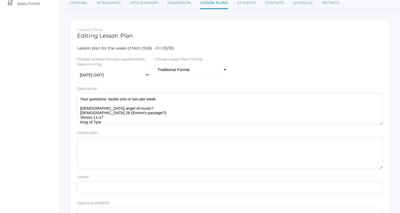
scroll to position [16, 0]
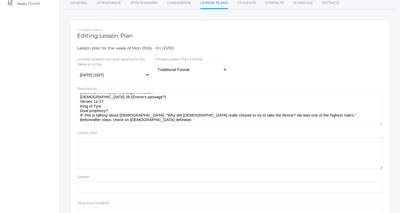
click at [277, 121] on textarea "Satan angel of music? Ezekiel 28 (Emme's passage?) Verses 11-17 King of Tyre Du…" at bounding box center [229, 109] width 305 height 32
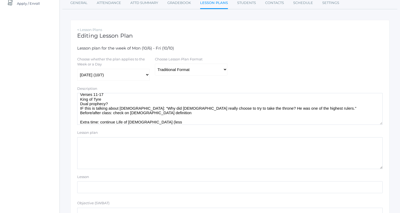
click at [338, 34] on h1 "Editing Lesson Plan" at bounding box center [229, 36] width 305 height 6
click at [251, 121] on textarea "Satan angel of music? Ezekiel 28 (Emme's passage?) Verses 11-17 King of Tyre Du…" at bounding box center [229, 109] width 305 height 32
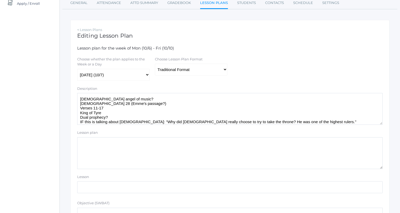
scroll to position [25, 0]
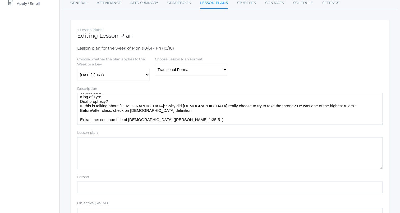
drag, startPoint x: 169, startPoint y: 112, endPoint x: 79, endPoint y: 110, distance: 89.9
click at [79, 110] on textarea "Satan angel of music? Ezekiel 28 (Emme's passage?) Verses 11-17 King of Tyre Du…" at bounding box center [229, 109] width 305 height 32
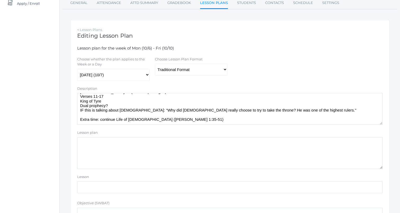
scroll to position [27, 0]
paste textarea "Before/after class: check on Christian definition"
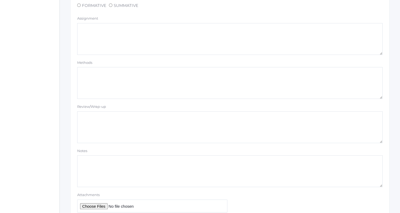
scroll to position [447, 0]
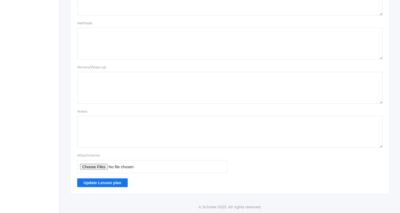
type textarea "Your questions: tackle one or two per week Satan angel of music? Ezekiel 28 (Em…"
click at [112, 183] on input "Update Lesson plan" at bounding box center [102, 182] width 50 height 9
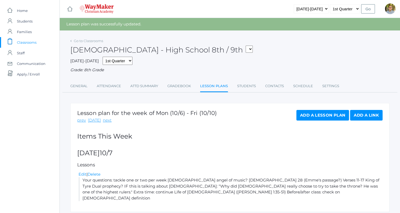
scroll to position [15, 0]
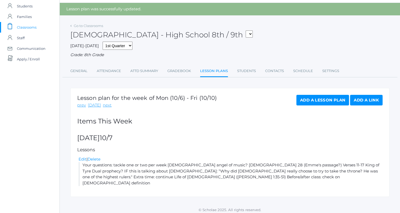
click at [313, 97] on link "Add a Lesson Plan" at bounding box center [322, 100] width 53 height 11
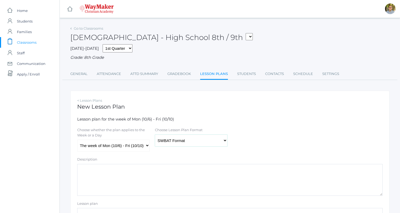
click at [168, 140] on select "Traditional Format SWBAT Format" at bounding box center [191, 140] width 72 height 12
select select "legacy"
click at [155, 134] on select "Traditional Format SWBAT Format" at bounding box center [191, 140] width 72 height 12
click at [139, 144] on select "The week of Mon (10/6) - Fri (10/10) [DATE] (10/6) [DATE] (10/7) [DATE] (10/8) …" at bounding box center [113, 145] width 72 height 12
select select "[DATE]"
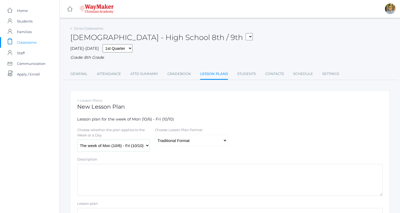
click at [77, 140] on select "The week of Mon (10/6) - Fri (10/10) [DATE] (10/6) [DATE] (10/7) [DATE] (10/8) …" at bounding box center [113, 145] width 72 height 12
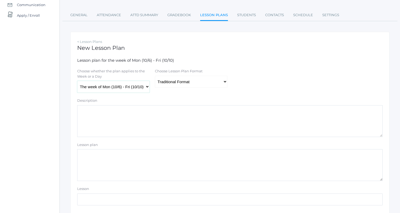
scroll to position [69, 0]
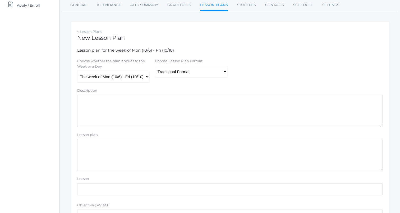
click at [177, 151] on textarea "Lesson plan" at bounding box center [229, 155] width 305 height 32
click at [113, 146] on textarea "Mark 1:16-20 Mark 2:13-17" at bounding box center [229, 155] width 305 height 32
click at [126, 157] on textarea "[DEMOGRAPHIC_DATA]:1-11 Mark 2:13-17" at bounding box center [229, 155] width 305 height 32
click at [159, 158] on textarea "[DEMOGRAPHIC_DATA]: 1-11 [DEMOGRAPHIC_DATA]: 27-32" at bounding box center [229, 155] width 305 height 32
click at [161, 166] on textarea "[DEMOGRAPHIC_DATA]: 1-11 [DEMOGRAPHIC_DATA]: 27-32 Extra time:" at bounding box center [229, 155] width 305 height 32
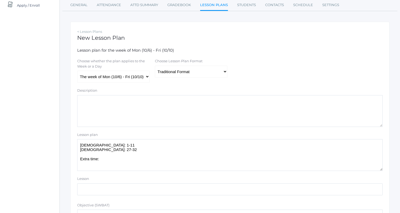
paste textarea "How can we be blessed for obeying if we can’t obey fully? ([GEOGRAPHIC_DATA]?)"
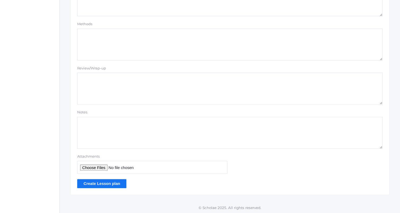
scroll to position [447, 0]
type textarea "[DEMOGRAPHIC_DATA]: 1-11 [DEMOGRAPHIC_DATA]: 27-32 Extra time: How can we be bl…"
click at [98, 183] on input "Create Lesson plan" at bounding box center [101, 182] width 49 height 9
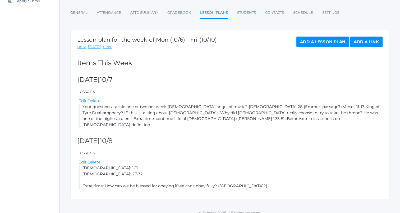
scroll to position [73, 0]
click at [82, 102] on link "Edit" at bounding box center [83, 100] width 8 height 5
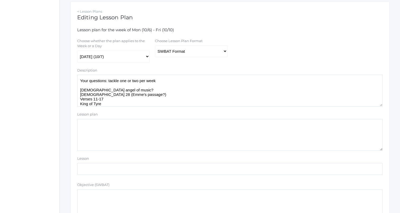
scroll to position [30, 0]
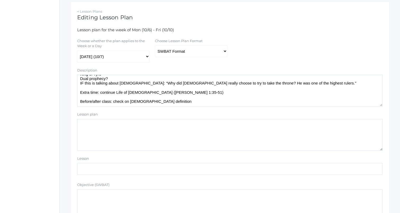
click at [172, 102] on textarea "Your questions: tackle one or two per week [DEMOGRAPHIC_DATA] angel of music? […" at bounding box center [229, 91] width 305 height 32
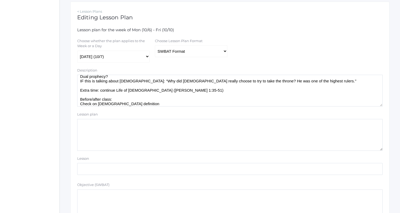
scroll to position [36, 0]
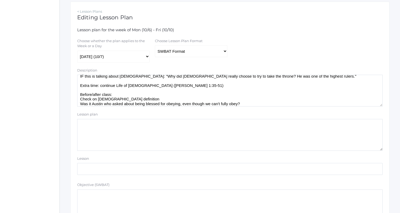
type textarea "Your questions: tackle one or two per week [DEMOGRAPHIC_DATA] angel of music? […"
click at [187, 53] on select "Traditional Format SWBAT Format" at bounding box center [191, 51] width 72 height 12
select select "legacy"
click at [155, 45] on select "Traditional Format SWBAT Format" at bounding box center [191, 51] width 72 height 12
click at [103, 104] on textarea "Your questions: tackle one or two per week [DEMOGRAPHIC_DATA] angel of music? […" at bounding box center [229, 91] width 305 height 32
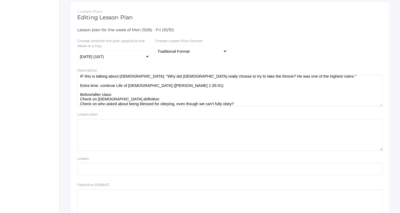
click at [244, 105] on textarea "Your questions: tackle one or two per week [DEMOGRAPHIC_DATA] angel of music? […" at bounding box center [229, 91] width 305 height 32
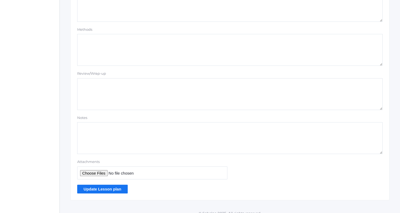
scroll to position [447, 0]
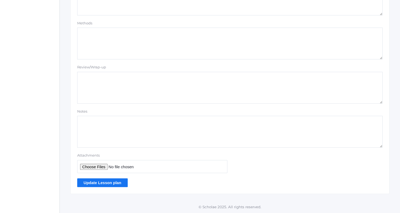
type textarea "Your questions: tackle one or two per week [DEMOGRAPHIC_DATA] angel of music? […"
click at [112, 181] on input "Update Lesson plan" at bounding box center [102, 182] width 50 height 9
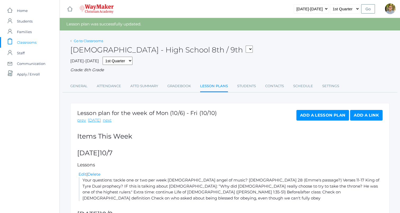
click at [87, 41] on link "Go to Classrooms" at bounding box center [88, 41] width 29 height 4
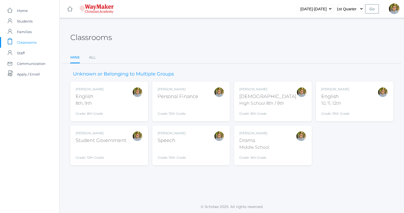
click at [118, 95] on div "[PERSON_NAME] [DEMOGRAPHIC_DATA] 8th, 9th Grade: 8th Grade 08ENGLISH" at bounding box center [109, 101] width 67 height 29
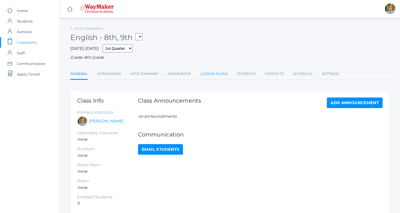
click at [217, 75] on link "Lesson Plans" at bounding box center [213, 73] width 27 height 11
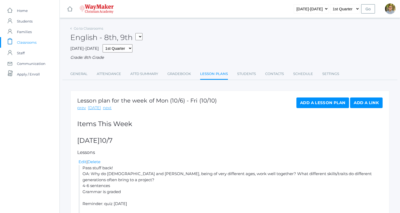
click at [30, 38] on span "Classrooms" at bounding box center [27, 42] width 20 height 11
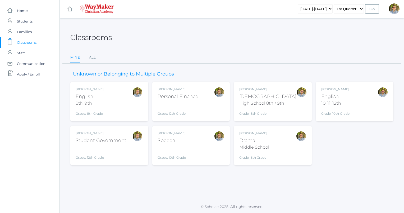
click at [271, 85] on div "[PERSON_NAME] Bible High School 8th / 9th Grade: 8th Grade HSBIBLE" at bounding box center [273, 101] width 78 height 40
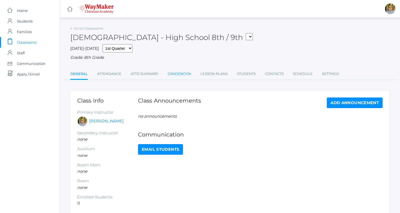
click at [181, 75] on link "Gradebook" at bounding box center [180, 73] width 24 height 11
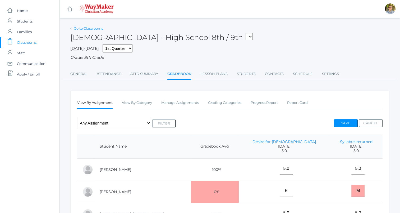
click at [91, 29] on link "Go to Classrooms" at bounding box center [88, 28] width 29 height 4
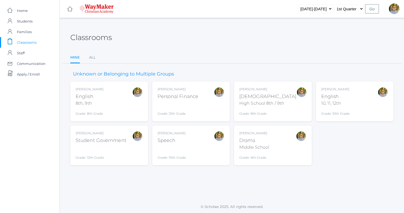
click at [122, 100] on div "[PERSON_NAME] [DEMOGRAPHIC_DATA] 8th, 9th Grade: 8th Grade 08ENGLISH" at bounding box center [109, 101] width 67 height 29
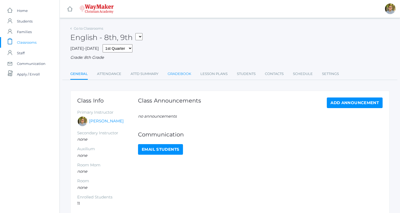
click at [186, 70] on link "Gradebook" at bounding box center [180, 73] width 24 height 11
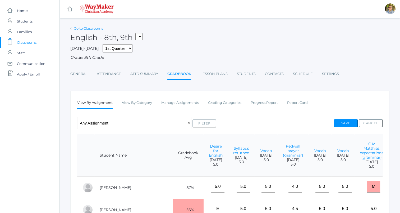
click at [85, 29] on link "Go to Classrooms" at bounding box center [88, 28] width 29 height 4
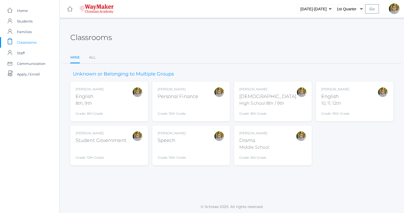
click at [357, 102] on div "Kylen Braileanu English 10, 11, 12th Grade: 10th Grade HSENGLISH" at bounding box center [354, 101] width 67 height 29
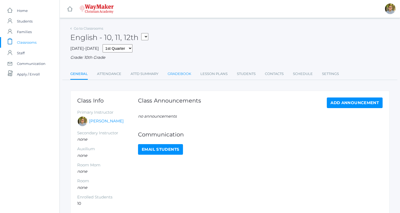
click at [184, 78] on link "Gradebook" at bounding box center [180, 73] width 24 height 11
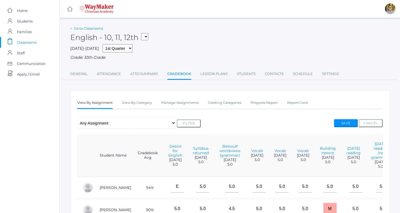
click at [97, 27] on link "Go to Classrooms" at bounding box center [88, 28] width 29 height 4
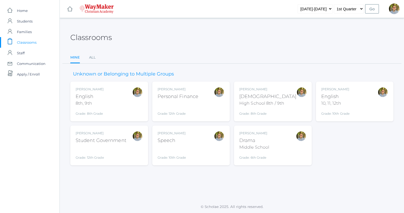
click at [203, 150] on div "[PERSON_NAME] Speech Grade: 10th Grade SPEECH" at bounding box center [191, 145] width 67 height 29
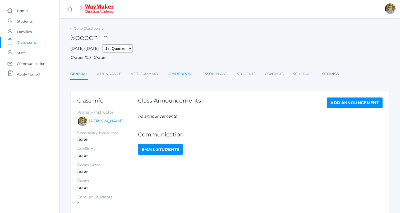
click at [172, 71] on link "Gradebook" at bounding box center [180, 73] width 24 height 11
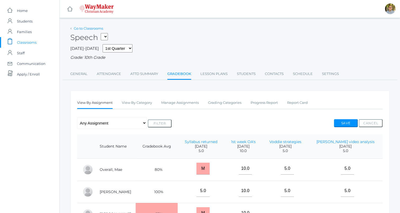
click at [92, 28] on link "Go to Classrooms" at bounding box center [88, 28] width 29 height 4
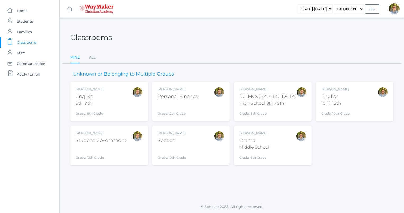
click at [278, 150] on div "Kylen Braileanu Drama Middle School Grade: 6th Grade THEATER" at bounding box center [272, 145] width 67 height 29
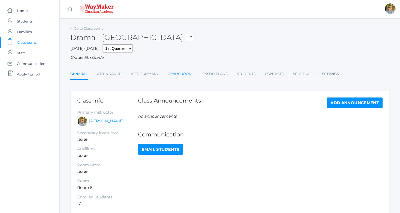
click at [182, 74] on link "Gradebook" at bounding box center [180, 73] width 24 height 11
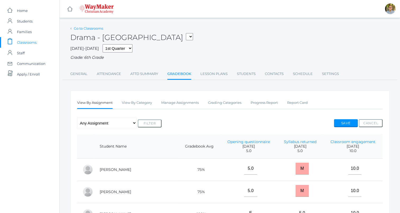
click at [91, 26] on link "Go to Classrooms" at bounding box center [88, 28] width 29 height 4
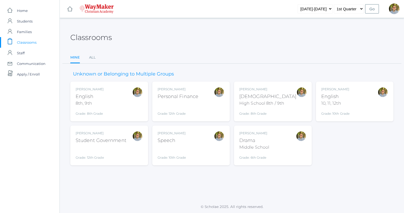
click at [300, 154] on div at bounding box center [301, 145] width 11 height 29
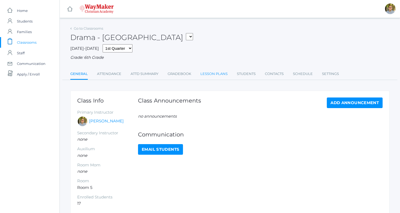
click at [206, 76] on link "Lesson Plans" at bounding box center [213, 73] width 27 height 11
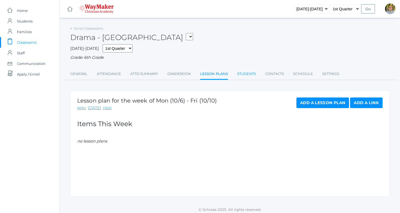
scroll to position [3, 0]
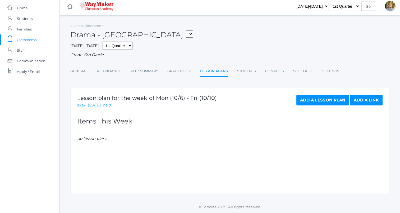
click at [311, 100] on link "Add a Lesson Plan" at bounding box center [322, 100] width 53 height 11
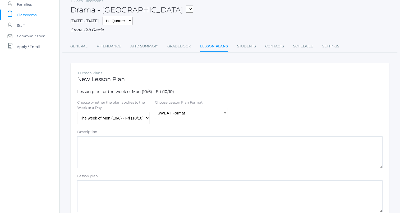
scroll to position [28, 0]
click at [183, 115] on select "Traditional Format SWBAT Format" at bounding box center [191, 112] width 72 height 12
select select "legacy"
click at [155, 106] on select "Traditional Format SWBAT Format" at bounding box center [191, 112] width 72 height 12
click at [144, 118] on select "The week of Mon (10/6) - Fri (10/10) [DATE] (10/6) [DATE] (10/7) [DATE] (10/8) …" at bounding box center [113, 117] width 72 height 12
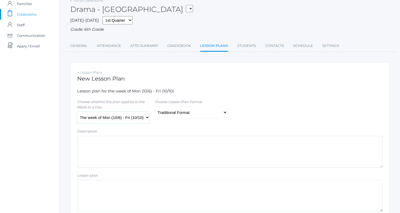
select select "2025-10-07"
click at [77, 111] on select "The week of Mon (10/6) - Fri (10/10) [DATE] (10/6) [DATE] (10/7) [DATE] (10/8) …" at bounding box center [113, 117] width 72 height 12
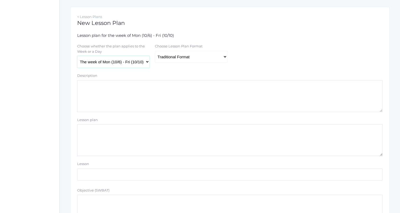
scroll to position [89, 0]
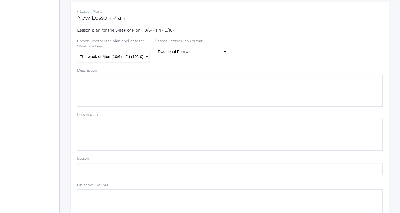
click at [188, 127] on textarea "Lesson plan" at bounding box center [229, 135] width 305 height 32
click at [141, 148] on textarea "Improv Focus on building scenes Relationship Setting Problem Solve problem Endi…" at bounding box center [229, 135] width 305 height 32
click at [114, 130] on textarea "Improv Focus on building scenes Relationship Setting Problem Solve problem Endi…" at bounding box center [229, 135] width 305 height 32
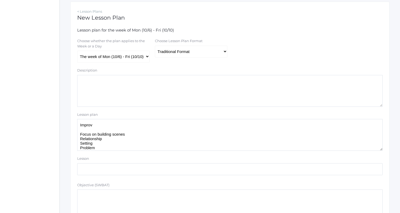
click at [114, 129] on textarea "Improv Focus on building scenes Relationship Setting Problem Solve problem Endi…" at bounding box center [229, 135] width 305 height 32
click at [108, 125] on textarea "Improv Focus on building scenes Relationship Setting Problem Solve problem Endi…" at bounding box center [229, 135] width 305 height 32
click at [145, 145] on textarea "Improv STICKS Focus on building scenes Relationship Setting Problem Solve probl…" at bounding box center [229, 135] width 305 height 32
click at [193, 145] on textarea "Improv STICKS Focus on building scenes Relationship Setting Problem Solve probl…" at bounding box center [229, 135] width 305 height 32
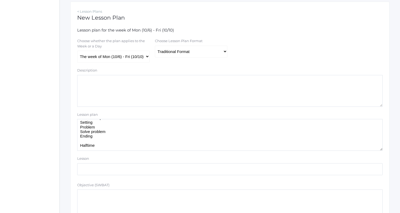
click at [193, 145] on textarea "Improv STICKS Focus on building scenes Relationship Setting Problem Solve probl…" at bounding box center [229, 135] width 305 height 32
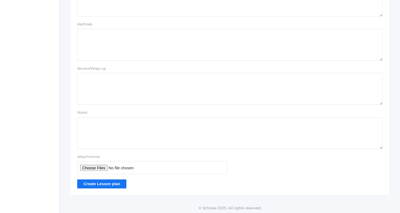
scroll to position [447, 0]
type textarea "Improv STICKS Focus on building scenes Relationship Setting Problem Solve probl…"
click at [96, 183] on input "Create Lesson plan" at bounding box center [101, 182] width 49 height 9
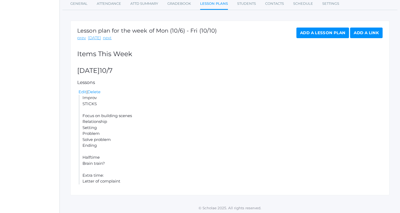
scroll to position [80, 0]
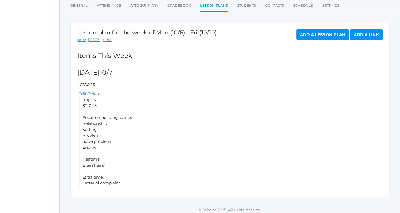
click at [322, 35] on link "Add a Lesson Plan" at bounding box center [322, 34] width 53 height 11
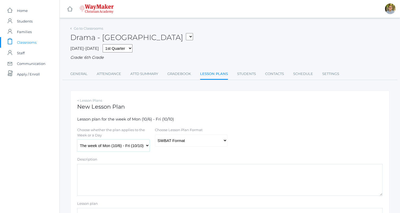
click at [123, 149] on select "The week of Mon (10/6) - Fri (10/10) [DATE] (10/6) [DATE] (10/7) [DATE] (10/8) …" at bounding box center [113, 145] width 72 height 12
select select "[DATE]"
click at [77, 140] on select "The week of Mon (10/6) - Fri (10/10) [DATE] (10/6) [DATE] (10/7) [DATE] (10/8) …" at bounding box center [113, 145] width 72 height 12
click at [189, 142] on select "Traditional Format SWBAT Format" at bounding box center [191, 140] width 72 height 12
select select "legacy"
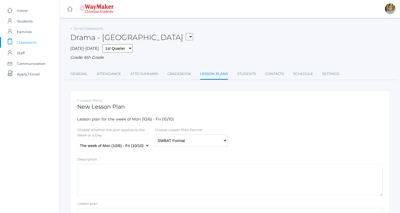
click at [155, 134] on select "Traditional Format SWBAT Format" at bounding box center [191, 140] width 72 height 12
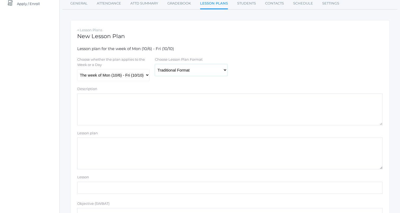
scroll to position [71, 0]
click at [198, 144] on textarea "Lesson plan" at bounding box center [229, 153] width 305 height 32
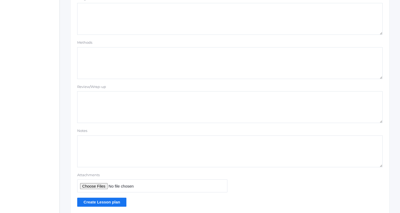
scroll to position [447, 0]
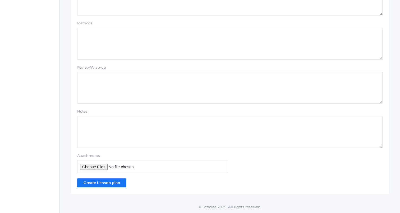
type textarea "Scenes: new groups"
click at [122, 181] on input "Create Lesson plan" at bounding box center [101, 182] width 49 height 9
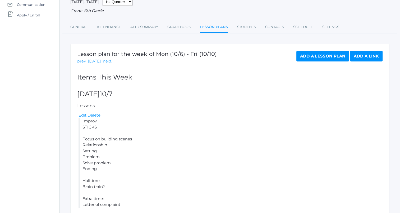
scroll to position [58, 0]
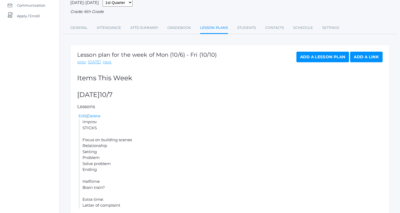
click at [322, 55] on link "Add a Lesson Plan" at bounding box center [322, 57] width 53 height 11
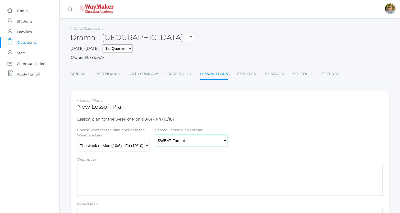
click at [164, 139] on select "Traditional Format SWBAT Format" at bounding box center [191, 140] width 72 height 12
select select "legacy"
click at [155, 134] on select "Traditional Format SWBAT Format" at bounding box center [191, 140] width 72 height 12
click at [137, 150] on select "The week of Mon (10/6) - Fri (10/10) [DATE] (10/6) [DATE] (10/7) [DATE] (10/8) …" at bounding box center [113, 145] width 72 height 12
select select "2025-10-09"
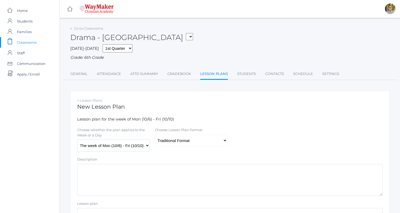
click at [77, 140] on select "The week of Mon (10/6) - Fri (10/10) [DATE] (10/6) [DATE] (10/7) [DATE] (10/8) …" at bounding box center [113, 145] width 72 height 12
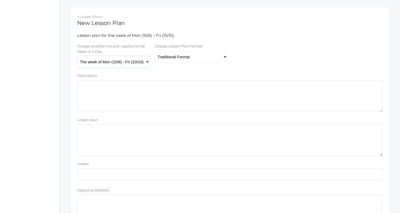
scroll to position [88, 0]
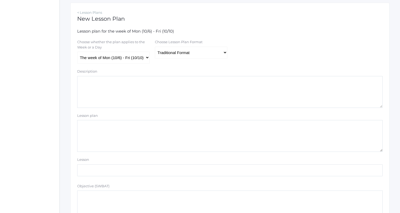
click at [172, 133] on textarea "Lesson plan" at bounding box center [229, 136] width 305 height 32
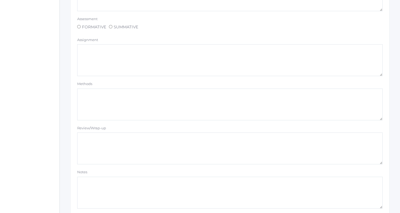
scroll to position [447, 0]
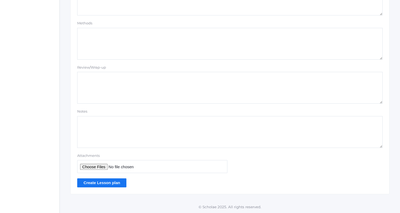
type textarea "Continue new groups scenes"
click at [109, 183] on input "Create Lesson plan" at bounding box center [101, 182] width 49 height 9
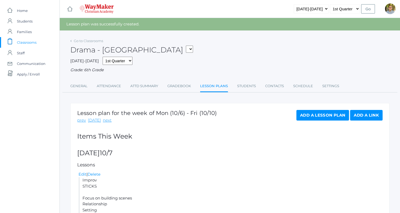
click at [307, 121] on div "Add a Lesson Plan Add a Link" at bounding box center [339, 116] width 86 height 13
click at [311, 117] on link "Add a Lesson Plan" at bounding box center [322, 115] width 53 height 11
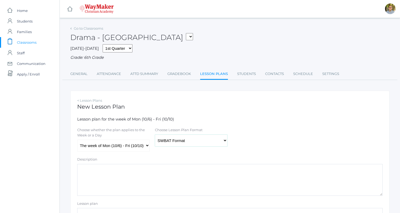
click at [171, 135] on select "Traditional Format SWBAT Format" at bounding box center [191, 140] width 72 height 12
select select "legacy"
click at [155, 134] on select "Traditional Format SWBAT Format" at bounding box center [191, 140] width 72 height 12
click at [146, 146] on select "The week of Mon (10/6) - Fri (10/10) [DATE] (10/6) [DATE] (10/7) [DATE] (10/8) …" at bounding box center [113, 145] width 72 height 12
select select "[DATE]"
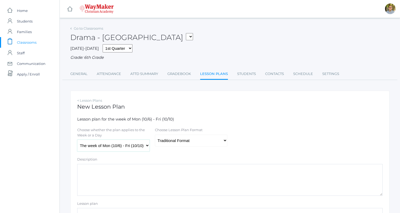
click at [77, 140] on select "The week of Mon (10/6) - Fri (10/10) [DATE] (10/6) [DATE] (10/7) [DATE] (10/8) …" at bounding box center [113, 145] width 72 height 12
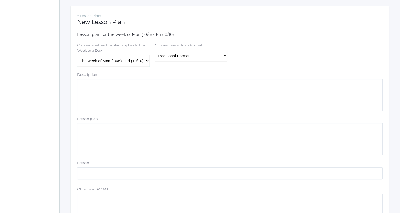
scroll to position [111, 0]
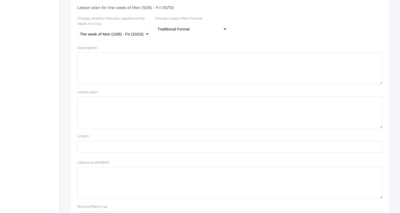
click at [168, 118] on textarea "Lesson plan" at bounding box center [229, 112] width 305 height 32
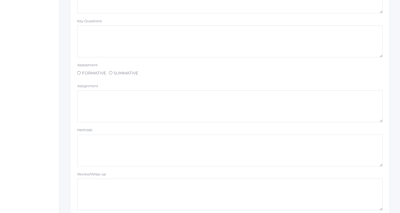
scroll to position [447, 0]
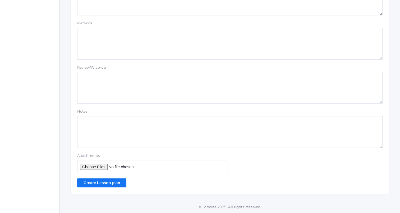
type textarea "Improv Interview letter of complaint Therapist? Top that? 9 out of 10?"
click at [117, 182] on input "Create Lesson plan" at bounding box center [101, 182] width 49 height 9
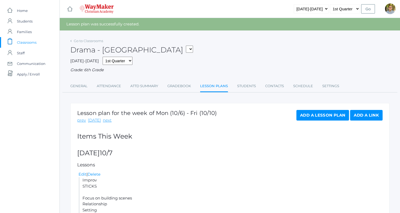
click at [33, 41] on span "Classrooms" at bounding box center [27, 42] width 20 height 11
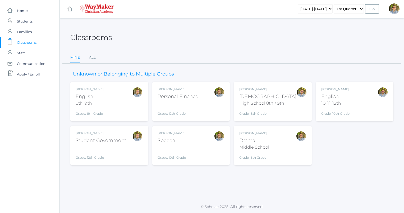
click at [206, 150] on div "[PERSON_NAME] Speech Grade: 10th Grade SPEECH" at bounding box center [191, 145] width 67 height 29
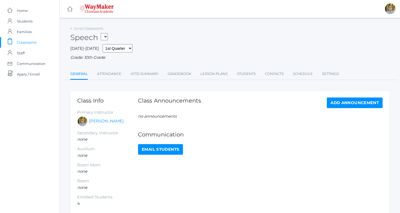
click at [30, 41] on span "Classrooms" at bounding box center [27, 42] width 20 height 11
